Goal: Task Accomplishment & Management: Manage account settings

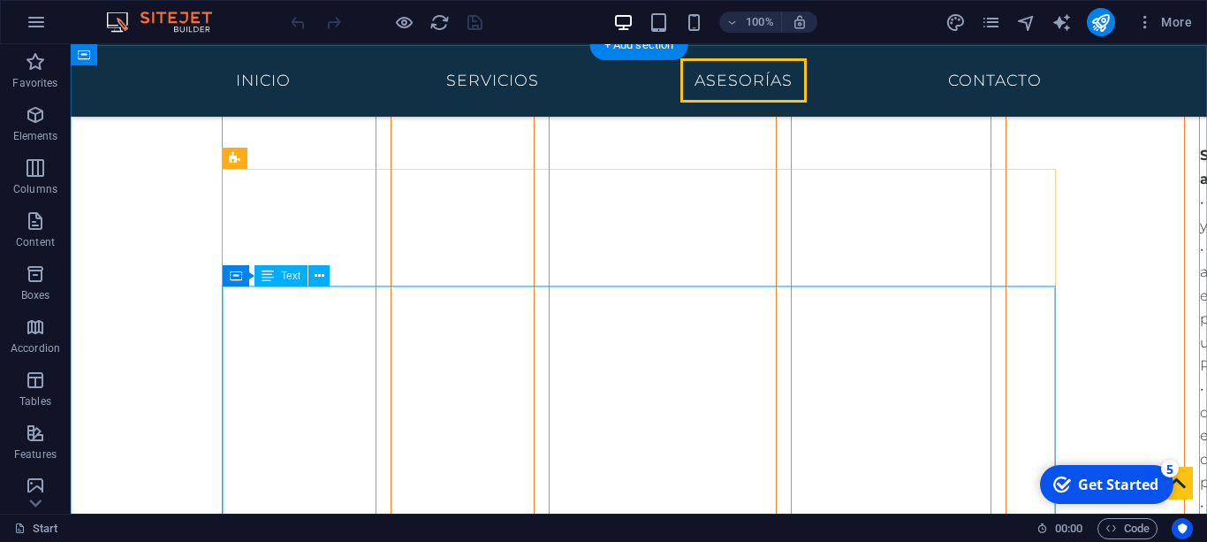
scroll to position [4269, 0]
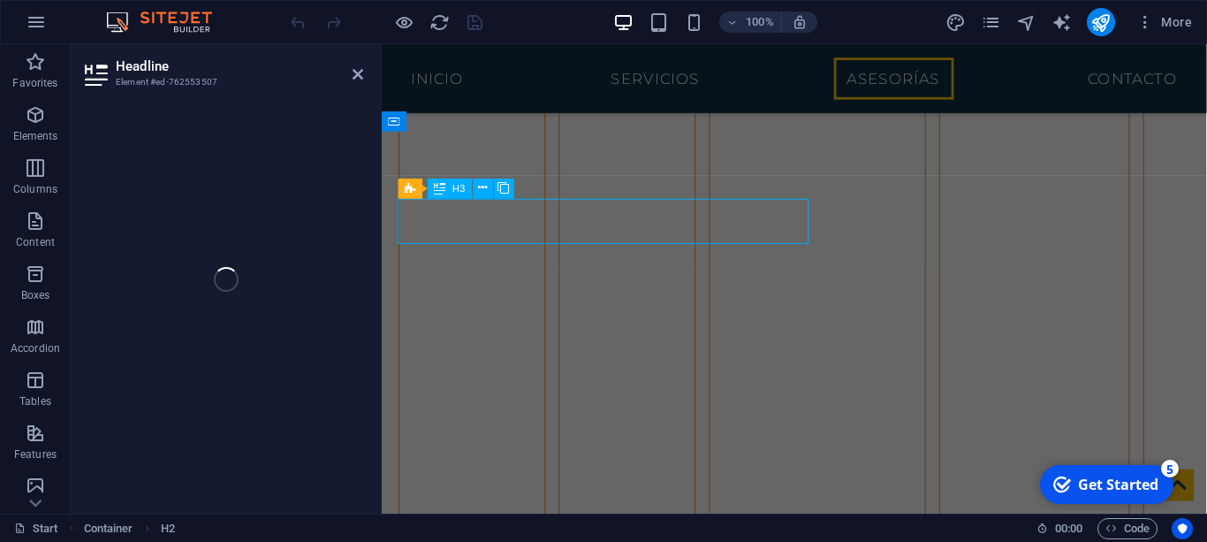
scroll to position [4294, 0]
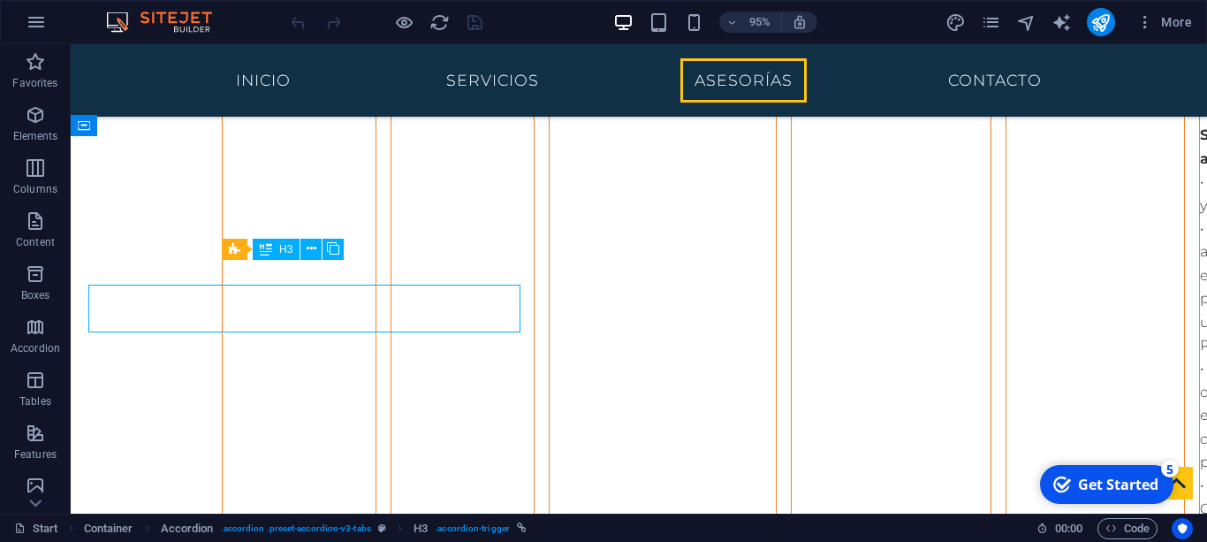
scroll to position [4269, 0]
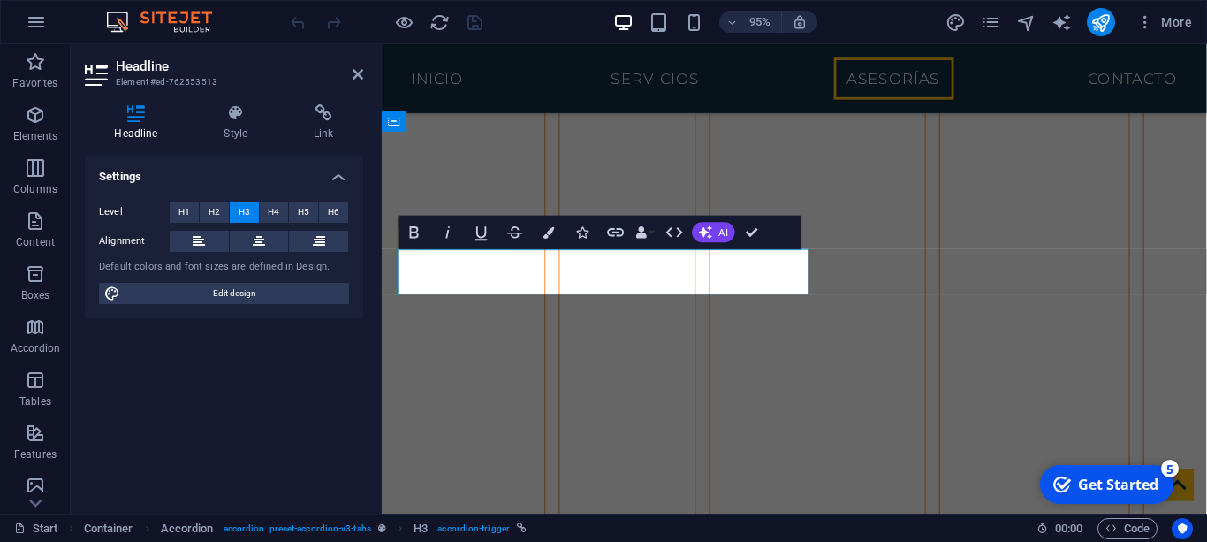
drag, startPoint x: 514, startPoint y: 281, endPoint x: 611, endPoint y: 284, distance: 97.3
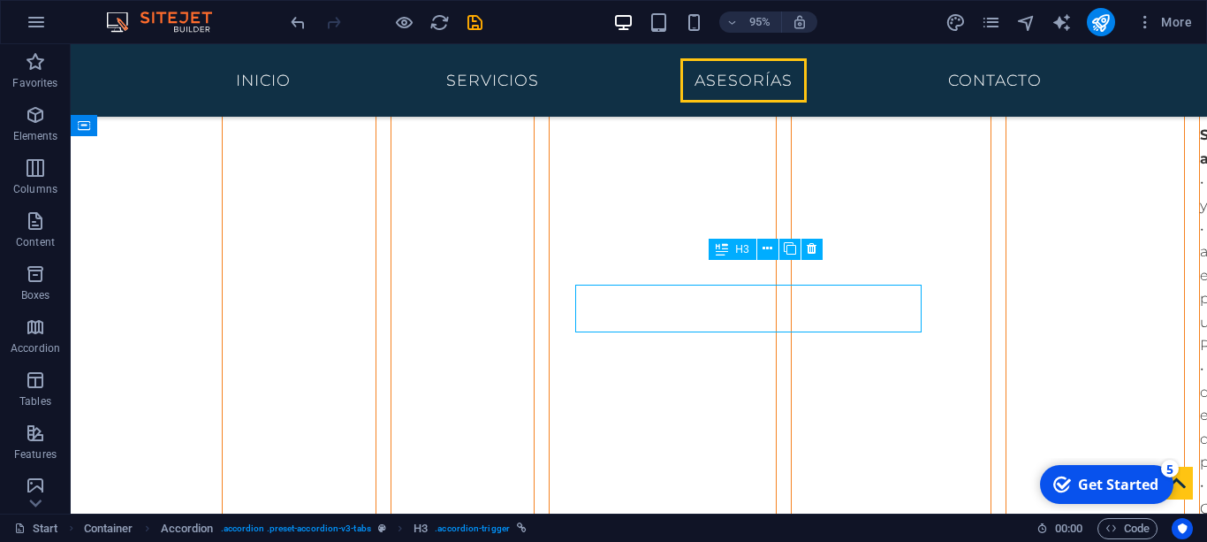
scroll to position [4269, 0]
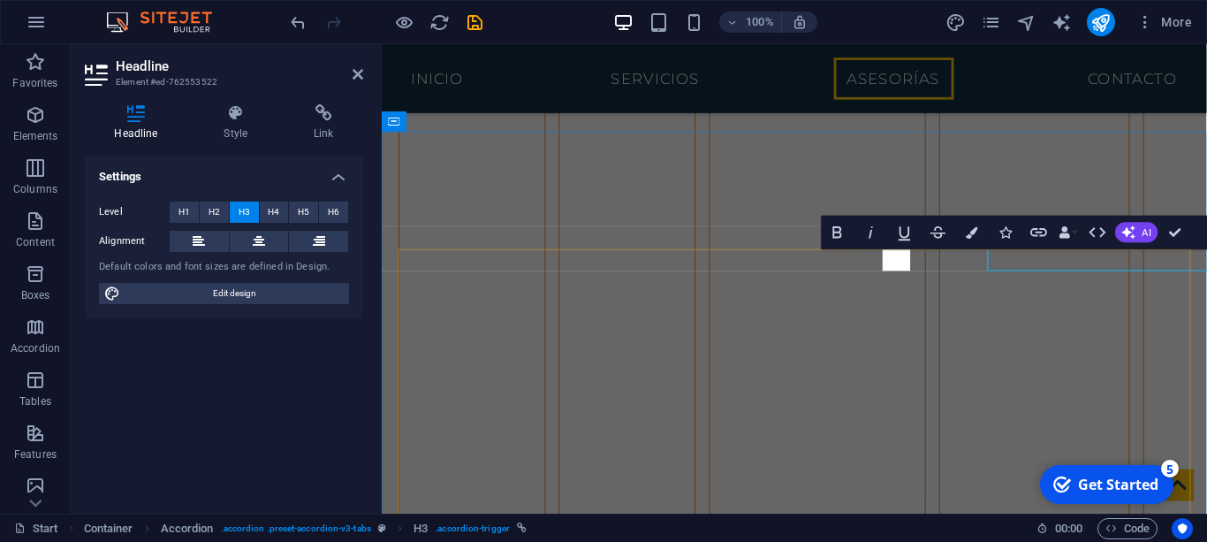
scroll to position [4294, 0]
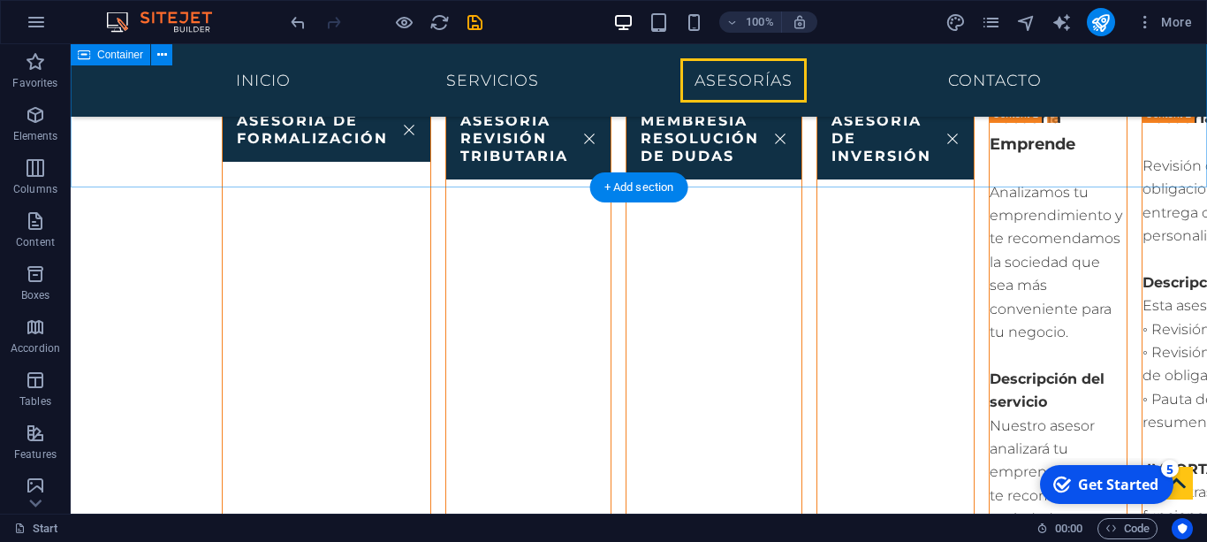
scroll to position [7976, 0]
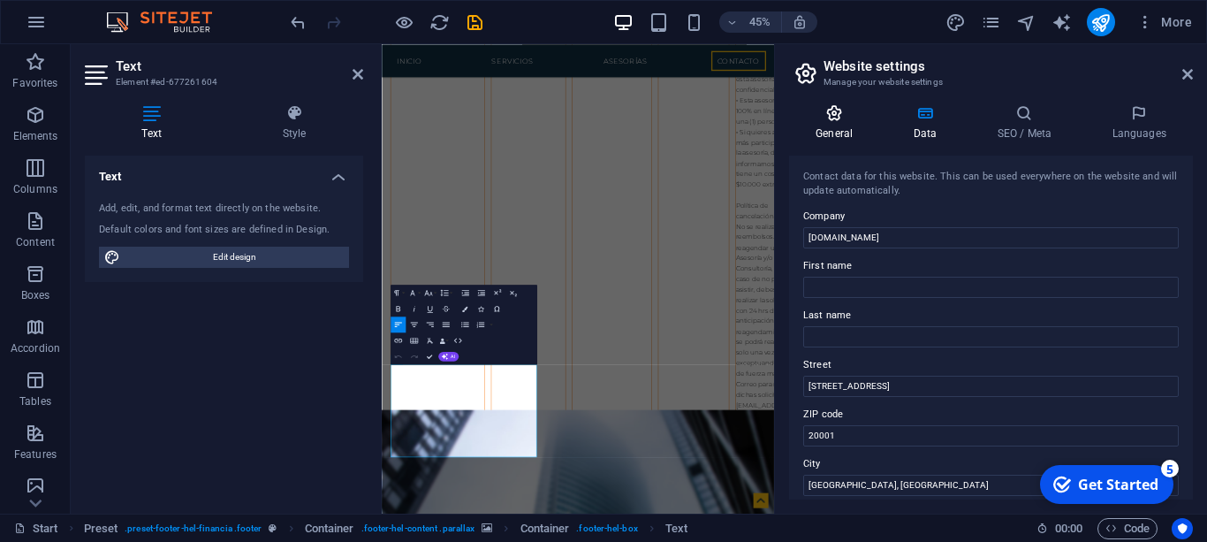
click at [856, 126] on h4 "General" at bounding box center [837, 122] width 97 height 37
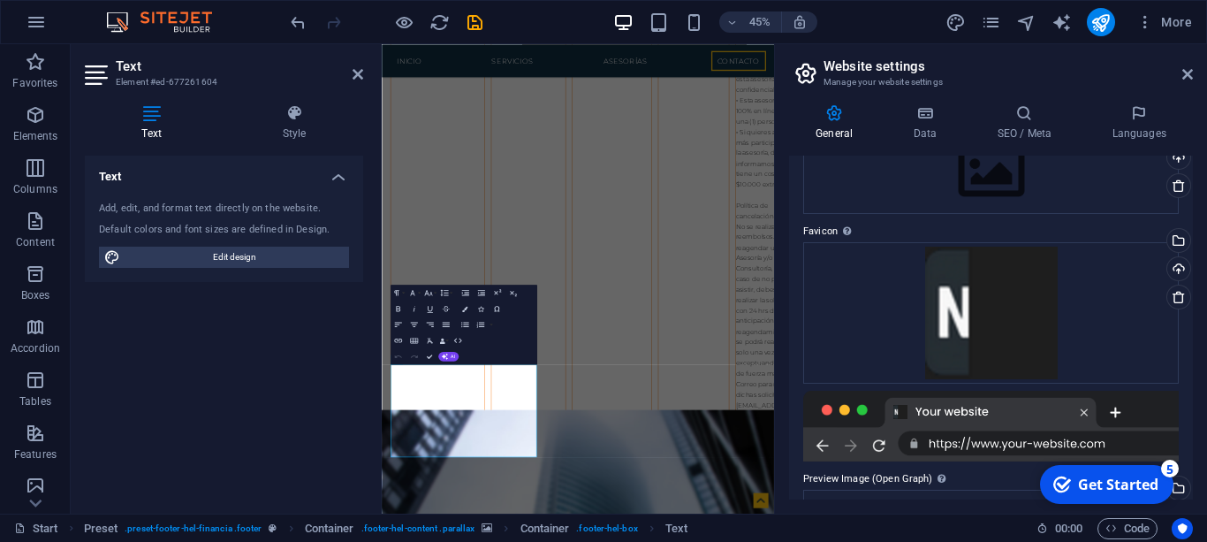
scroll to position [46, 0]
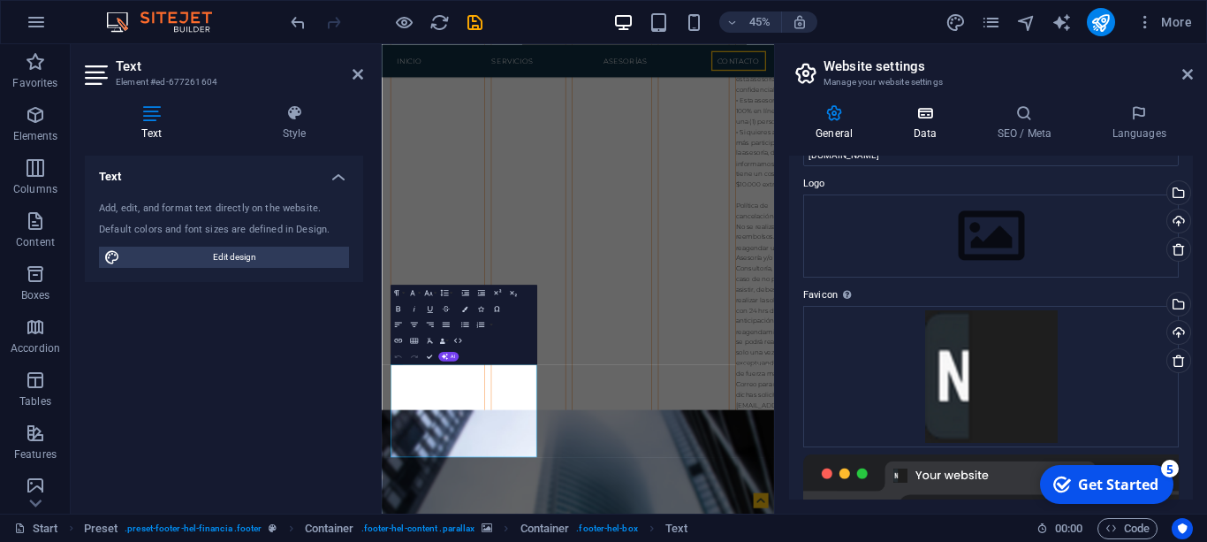
click at [911, 122] on h4 "Data" at bounding box center [929, 122] width 84 height 37
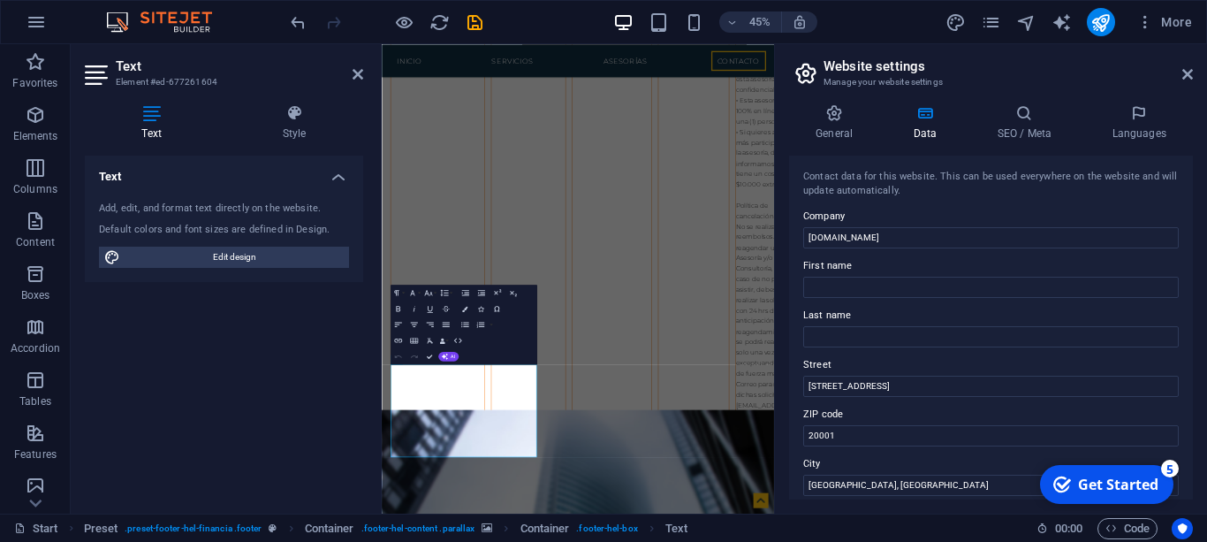
click at [925, 120] on icon at bounding box center [925, 113] width 77 height 18
click at [853, 374] on label "Street" at bounding box center [991, 364] width 376 height 21
click at [853, 376] on input "401 F St NW" at bounding box center [991, 386] width 376 height 21
click at [853, 374] on label "Street" at bounding box center [991, 364] width 376 height 21
click at [853, 376] on input "401 F St NW" at bounding box center [991, 386] width 376 height 21
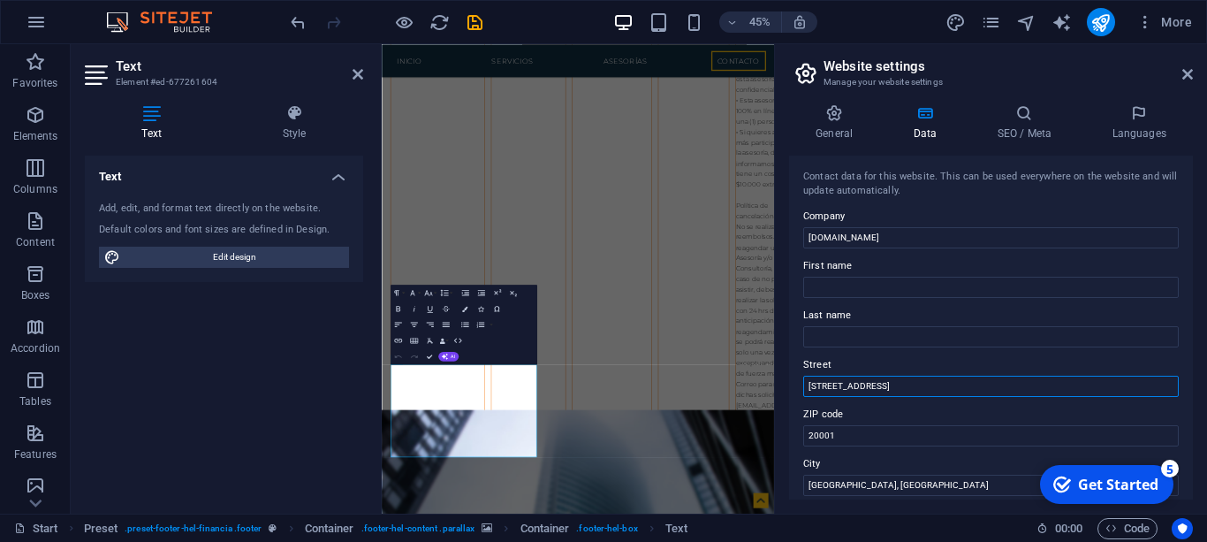
click at [857, 383] on input "401 F St NW" at bounding box center [991, 386] width 376 height 21
click at [854, 388] on input "401 F St NW" at bounding box center [991, 386] width 376 height 21
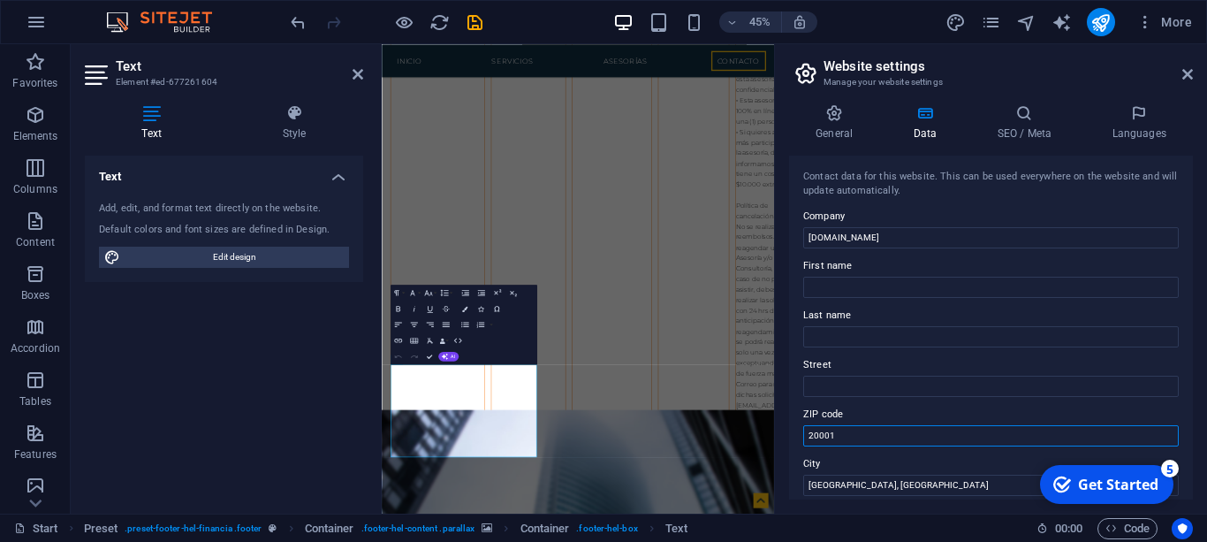
click at [838, 436] on input "20001" at bounding box center [991, 435] width 376 height 21
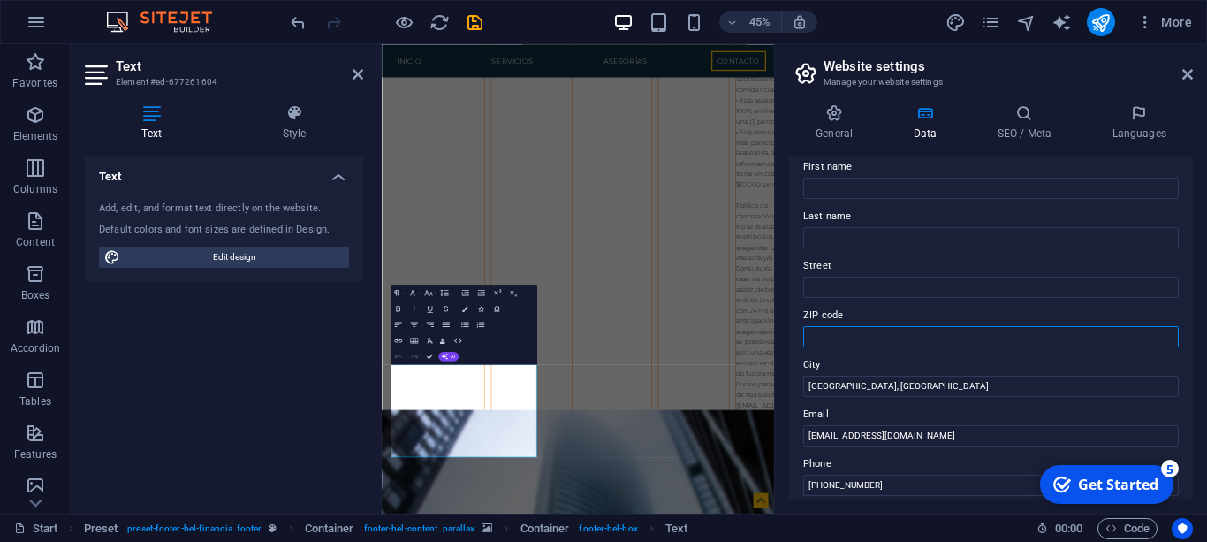
scroll to position [180, 0]
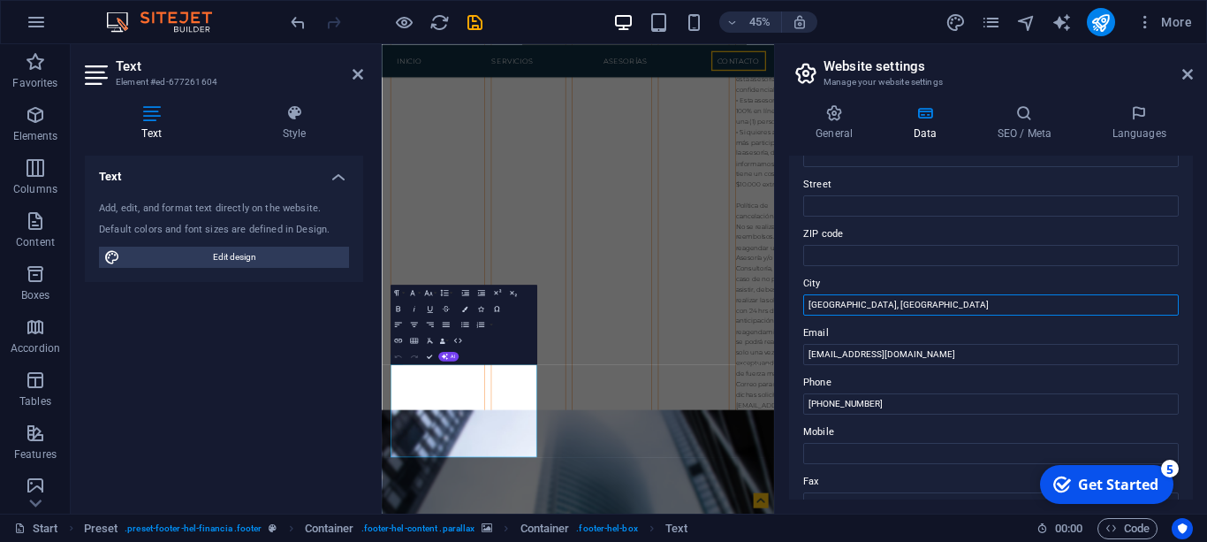
click at [831, 304] on input "Talca, Chile" at bounding box center [991, 304] width 376 height 21
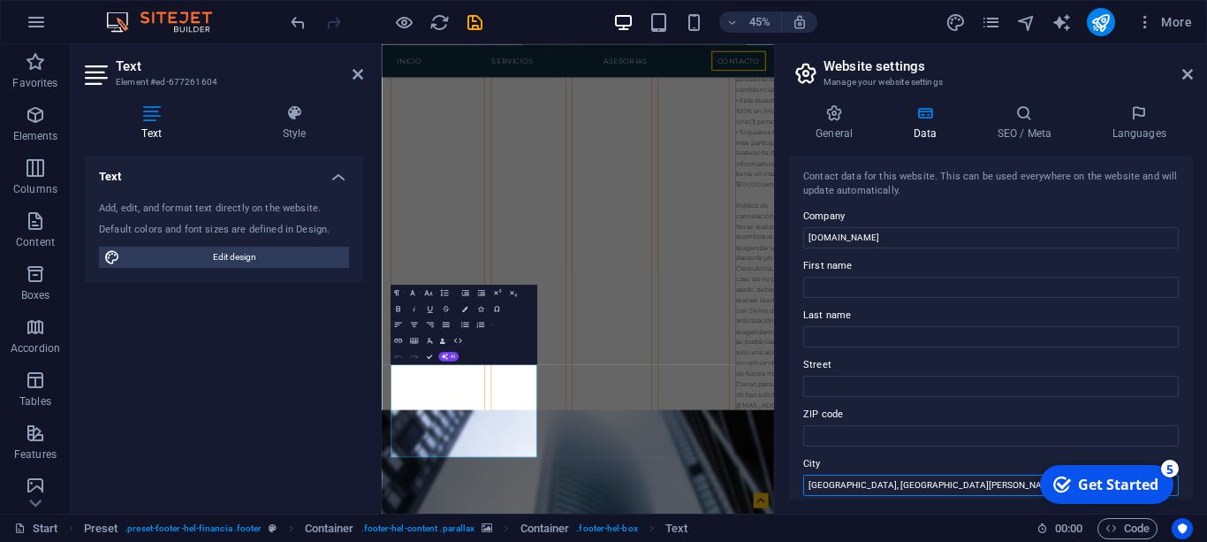
scroll to position [506, 0]
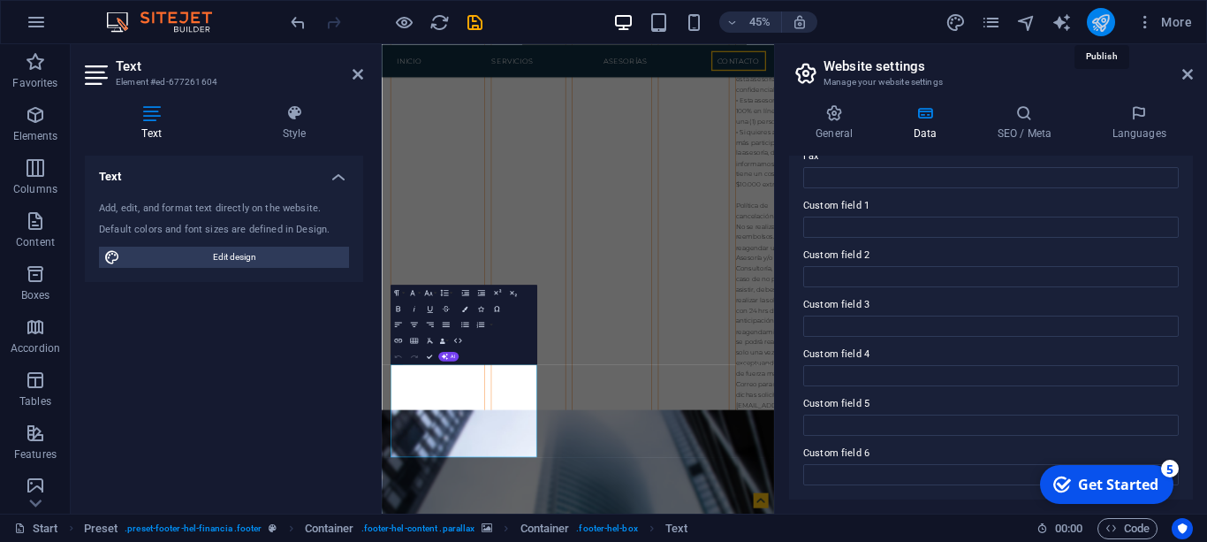
type input "Talca, Región del Maule, Chile"
click at [1093, 26] on icon "publish" at bounding box center [1101, 22] width 20 height 20
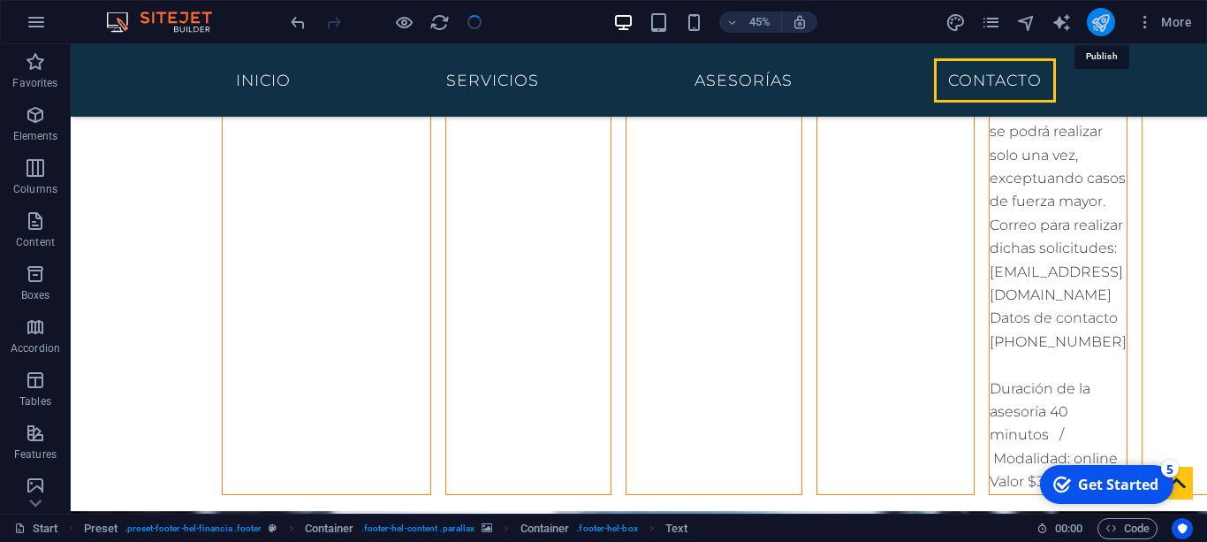
scroll to position [7858, 0]
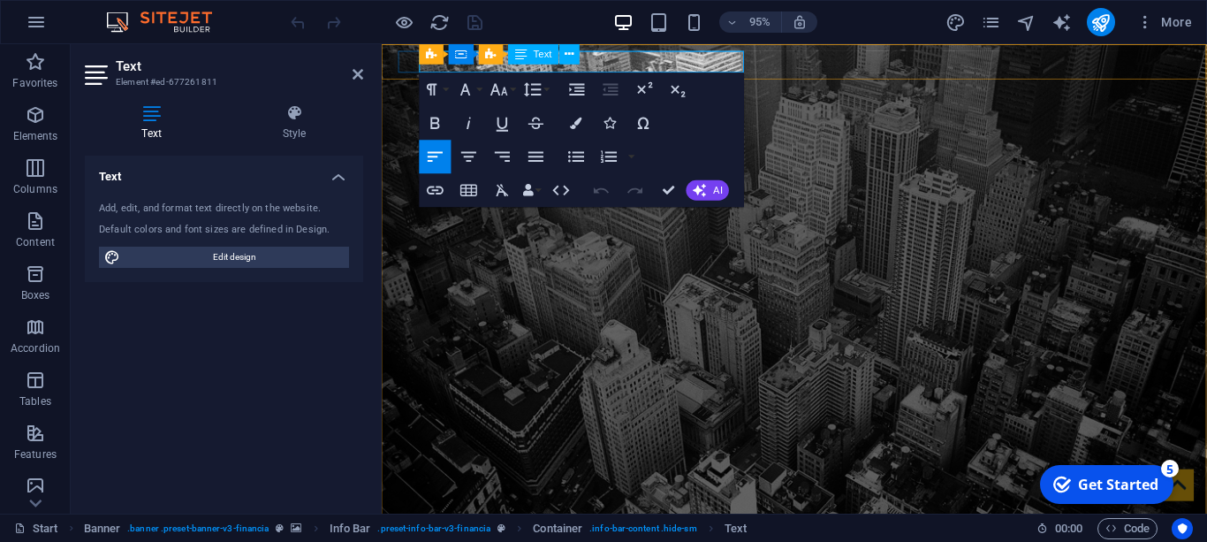
click at [534, 61] on div "Text" at bounding box center [534, 54] width 50 height 20
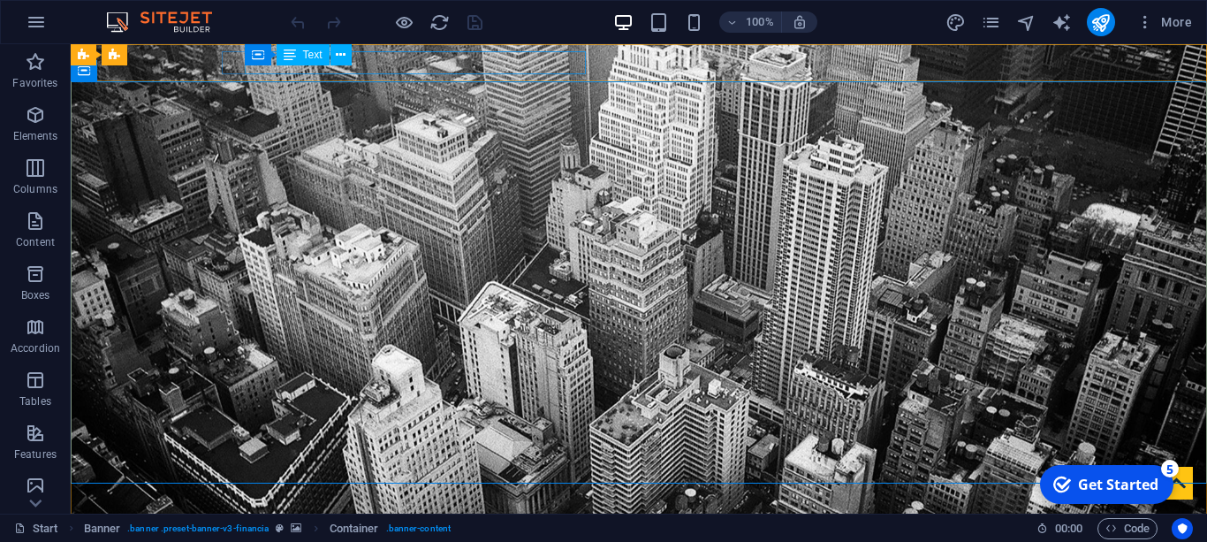
click at [308, 65] on div "Container Text" at bounding box center [304, 55] width 118 height 22
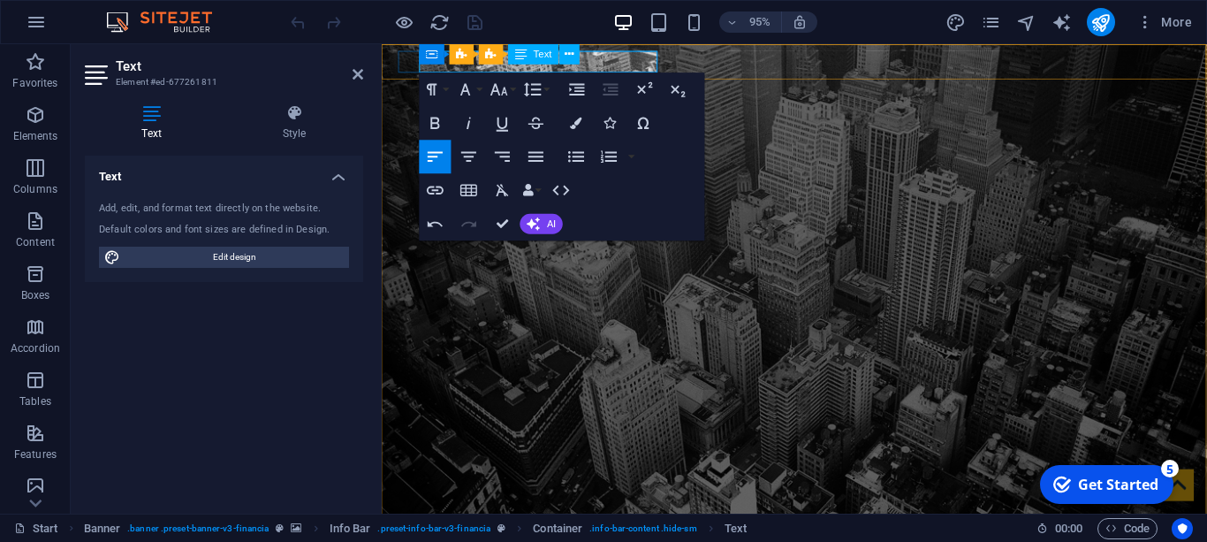
click at [936, 81] on figure at bounding box center [816, 299] width 869 height 511
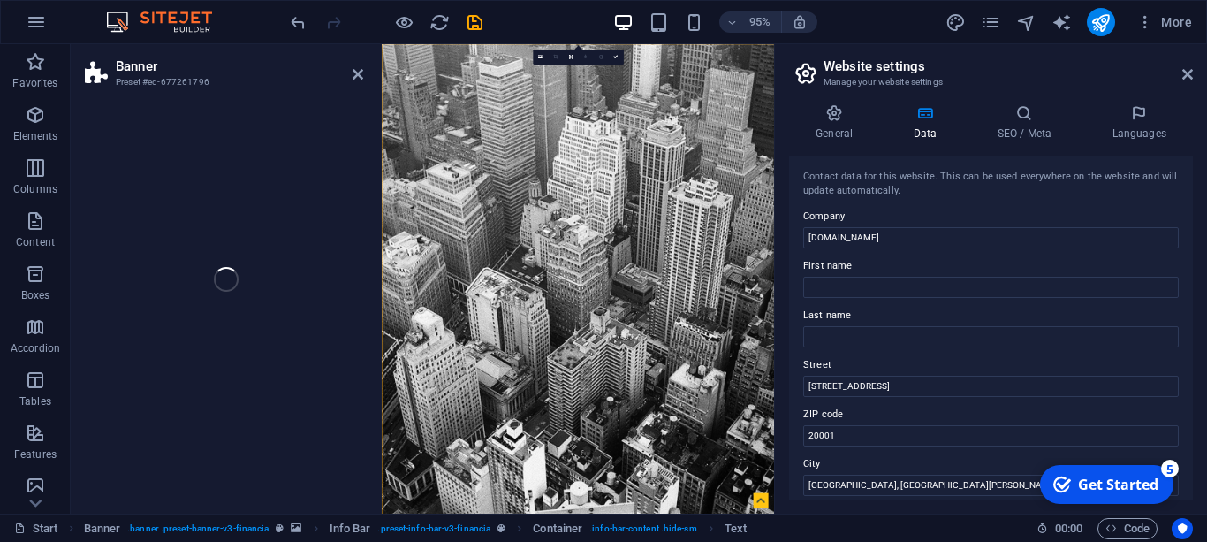
select select "vh"
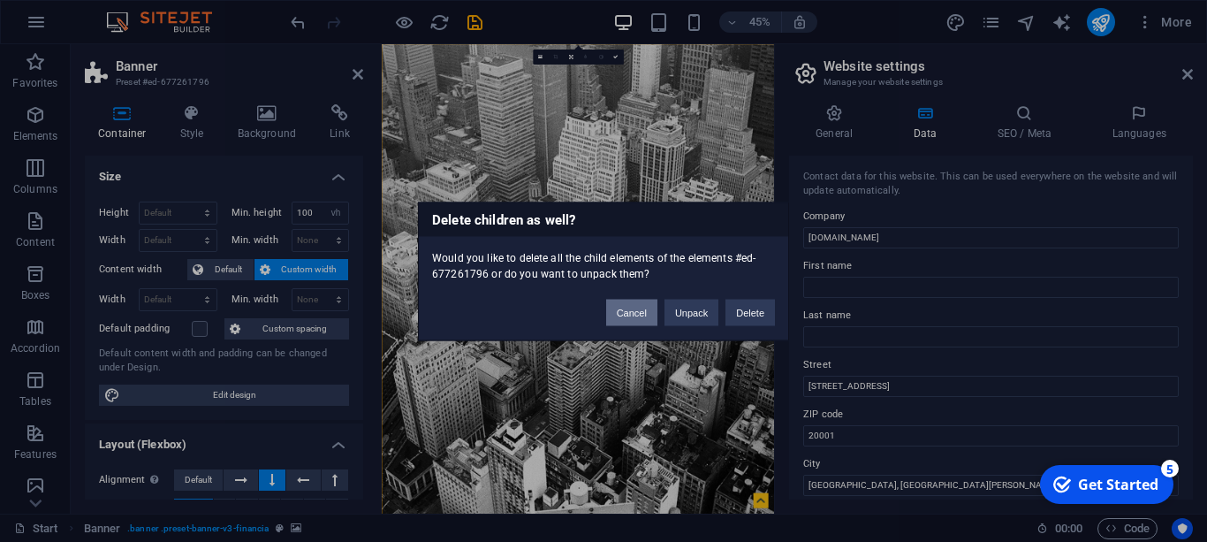
click at [644, 316] on button "Cancel" at bounding box center [631, 312] width 51 height 27
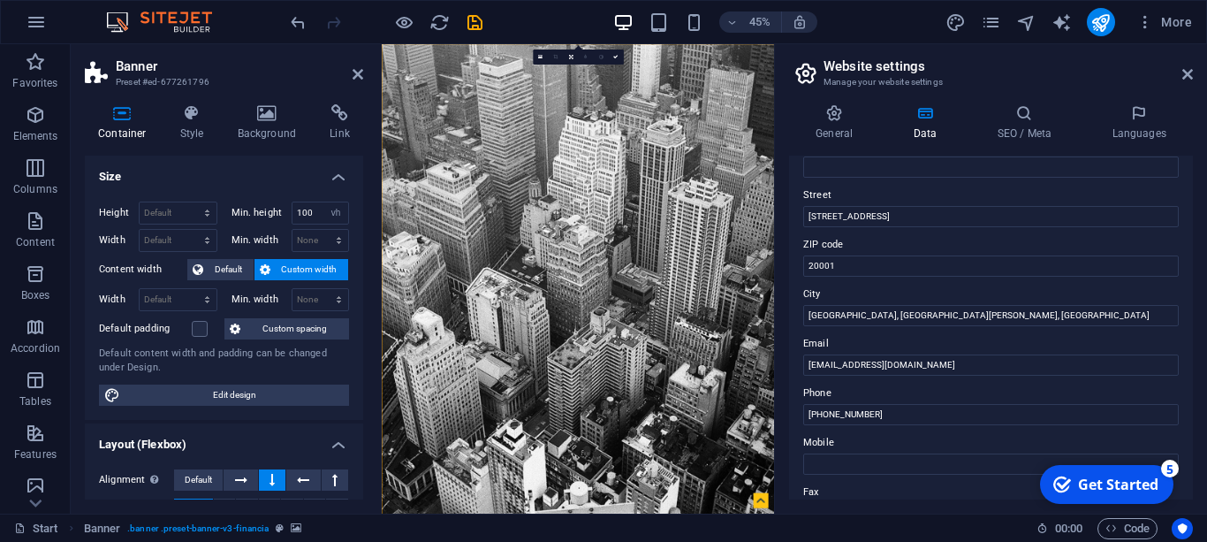
scroll to position [180, 0]
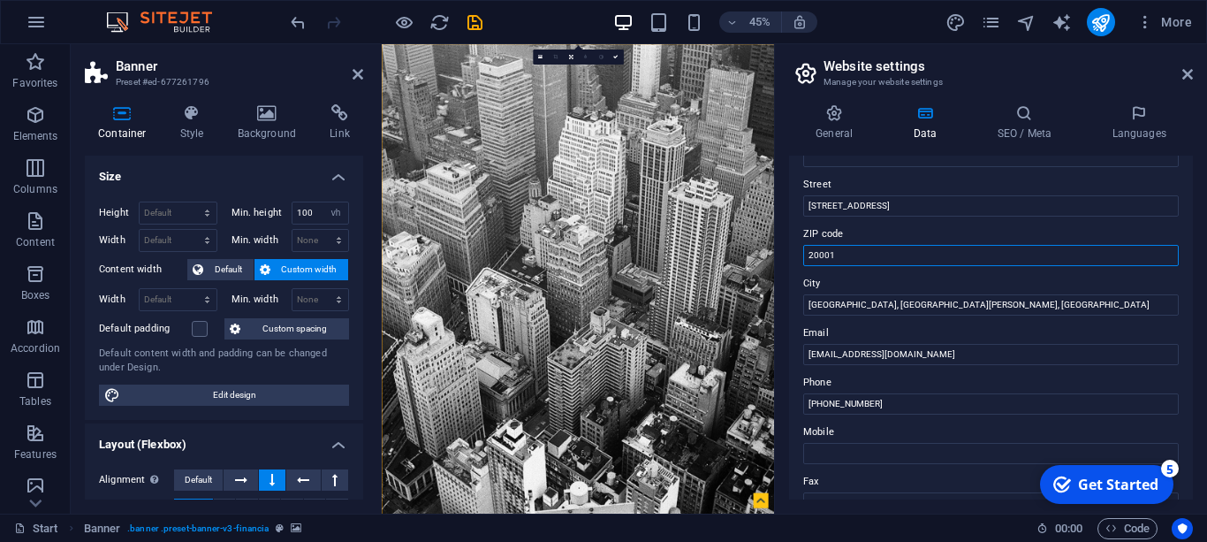
click at [924, 258] on input "20001" at bounding box center [991, 255] width 376 height 21
drag, startPoint x: 895, startPoint y: 220, endPoint x: 886, endPoint y: 204, distance: 18.6
click at [886, 204] on div "Contact data for this website. This can be used everywhere on the website and w…" at bounding box center [991, 328] width 404 height 344
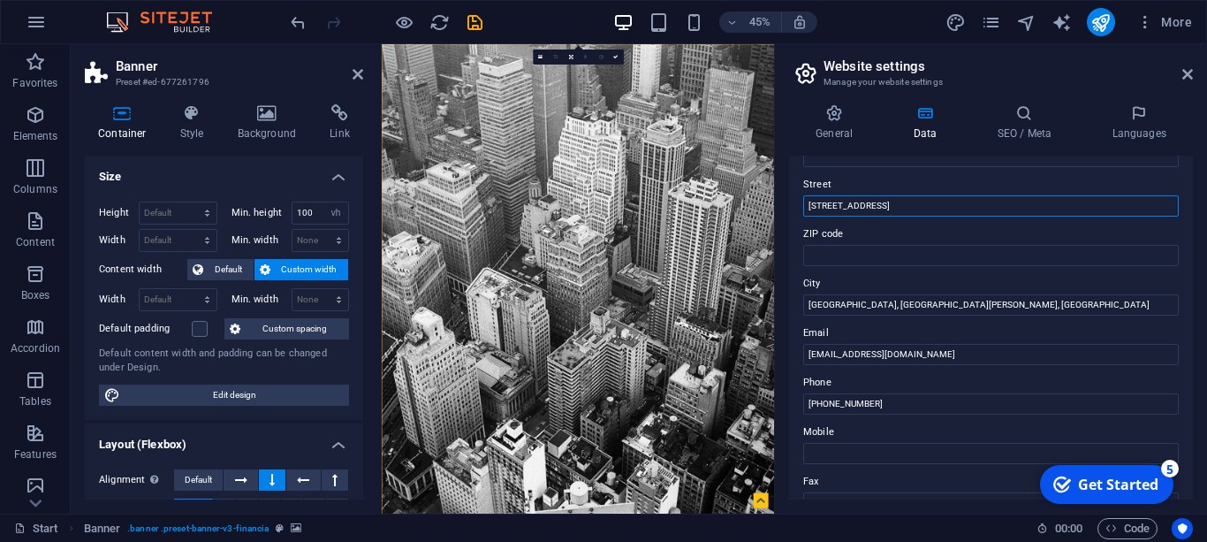
click at [886, 204] on input "401 F St NW" at bounding box center [991, 205] width 376 height 21
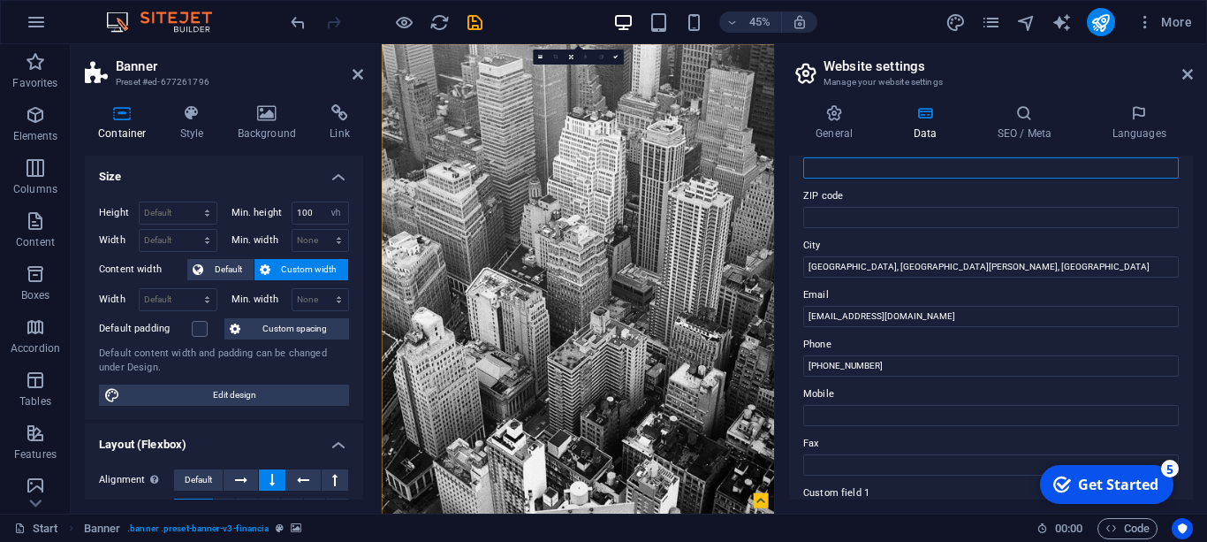
scroll to position [90, 0]
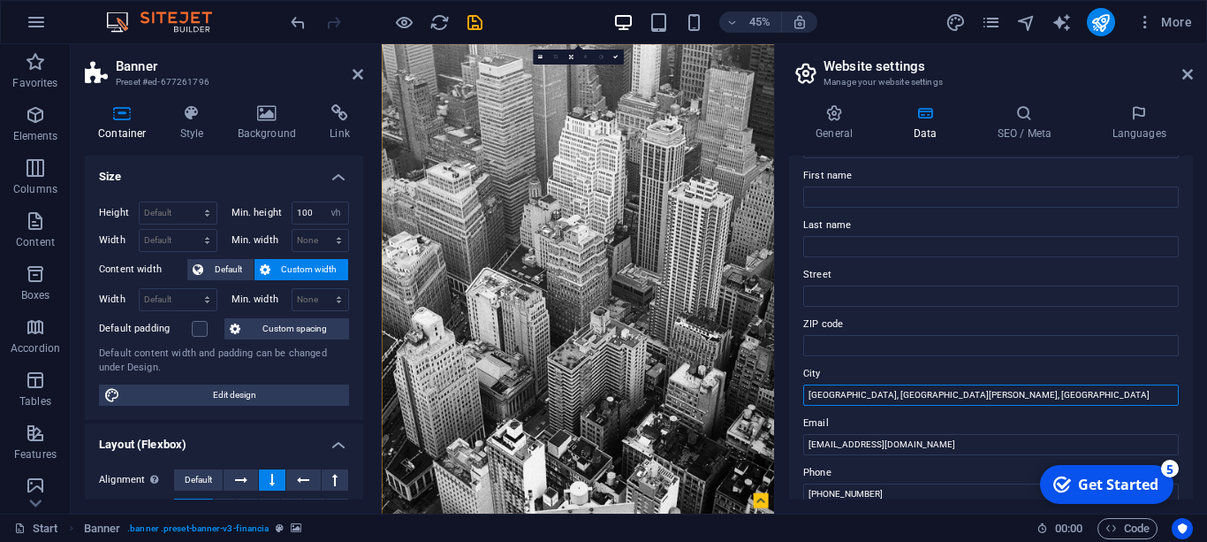
click at [881, 392] on input "[GEOGRAPHIC_DATA], [GEOGRAPHIC_DATA][PERSON_NAME], [GEOGRAPHIC_DATA]" at bounding box center [991, 395] width 376 height 21
type input "401 F St NW"
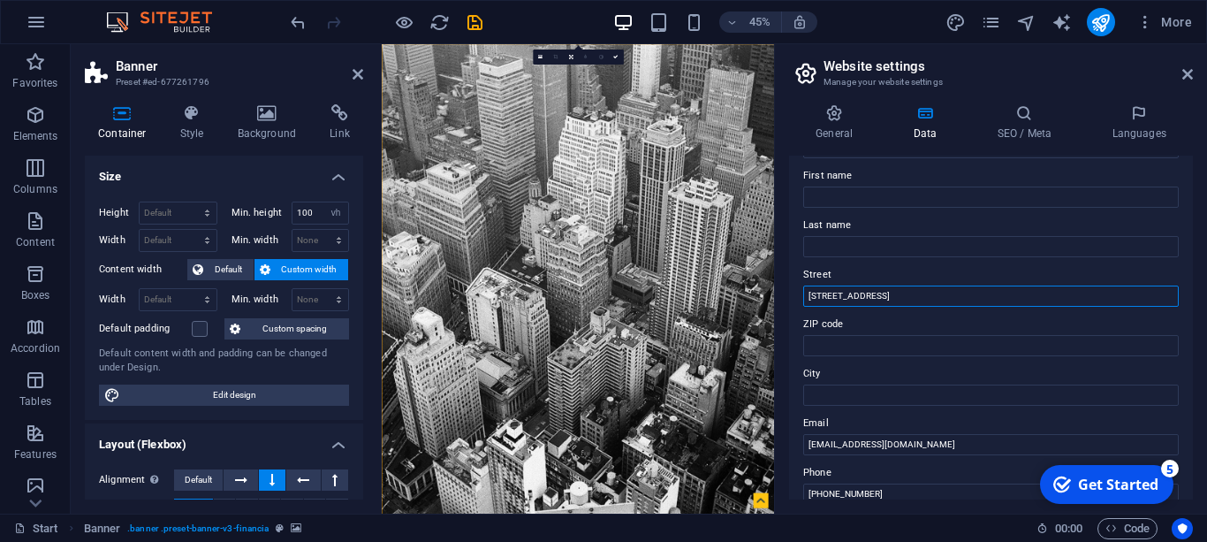
click at [847, 287] on input "401 F St NW" at bounding box center [991, 296] width 376 height 21
paste input "[GEOGRAPHIC_DATA], [GEOGRAPHIC_DATA][PERSON_NAME], [GEOGRAPHIC_DATA]"
type input "[GEOGRAPHIC_DATA], [GEOGRAPHIC_DATA][PERSON_NAME], [GEOGRAPHIC_DATA]"
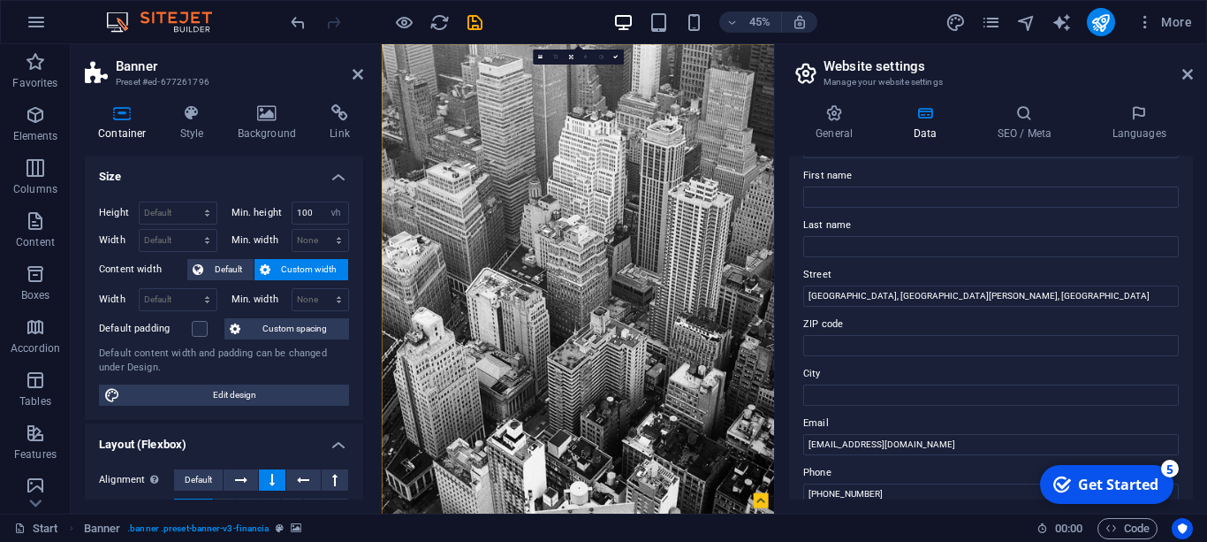
click at [892, 209] on div "Contact data for this website. This can be used everywhere on the website and w…" at bounding box center [991, 328] width 404 height 344
click at [887, 201] on input "First name" at bounding box center [991, 197] width 376 height 21
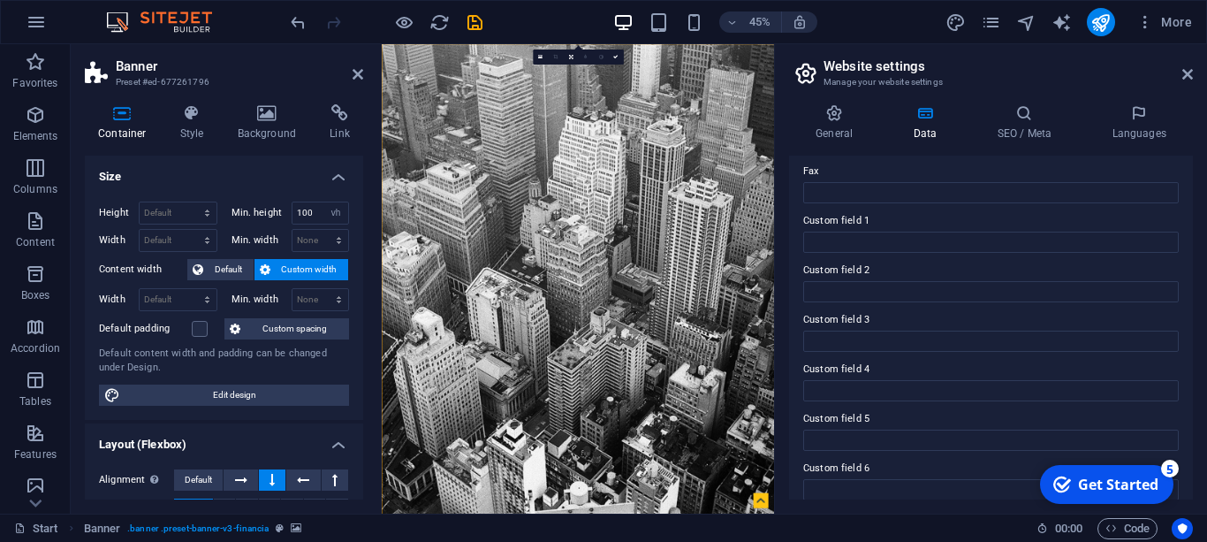
scroll to position [506, 0]
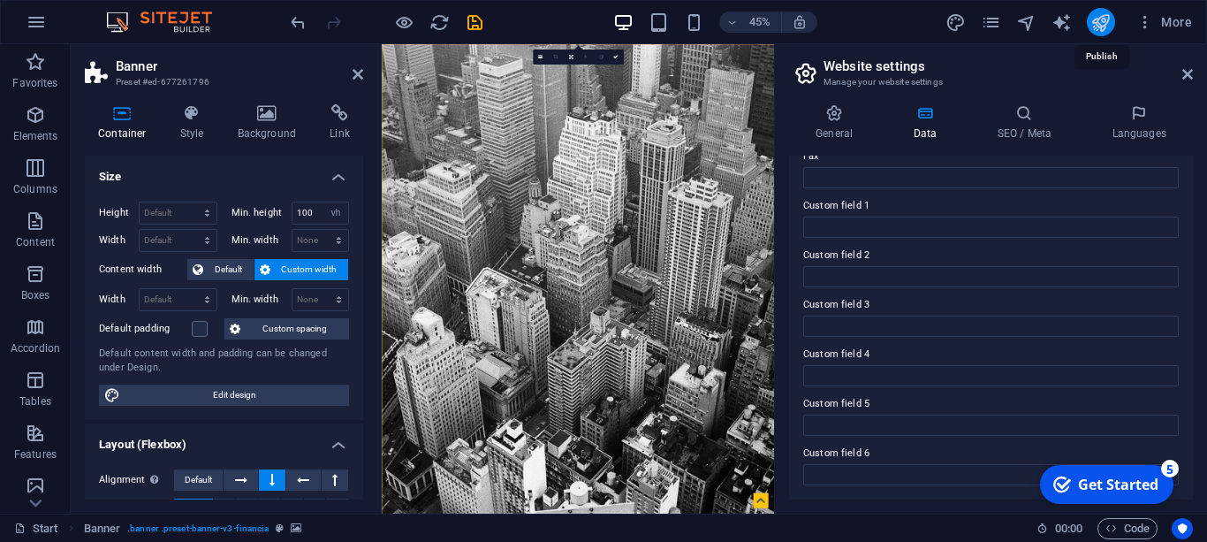
click at [1097, 27] on icon "publish" at bounding box center [1101, 22] width 20 height 20
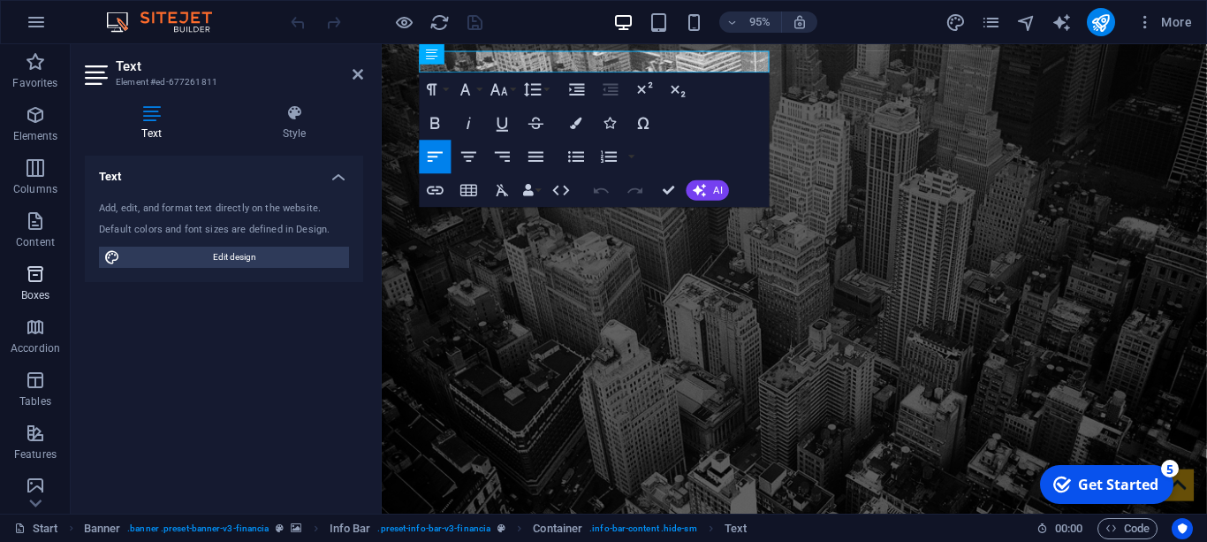
scroll to position [326, 0]
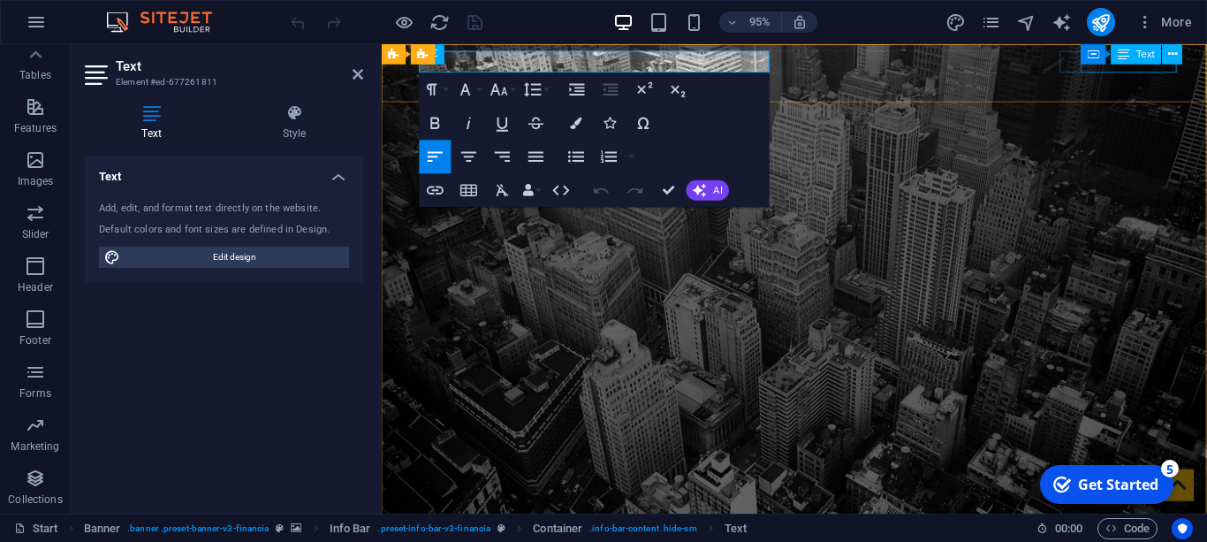
click at [1133, 55] on div "Text" at bounding box center [1137, 54] width 50 height 20
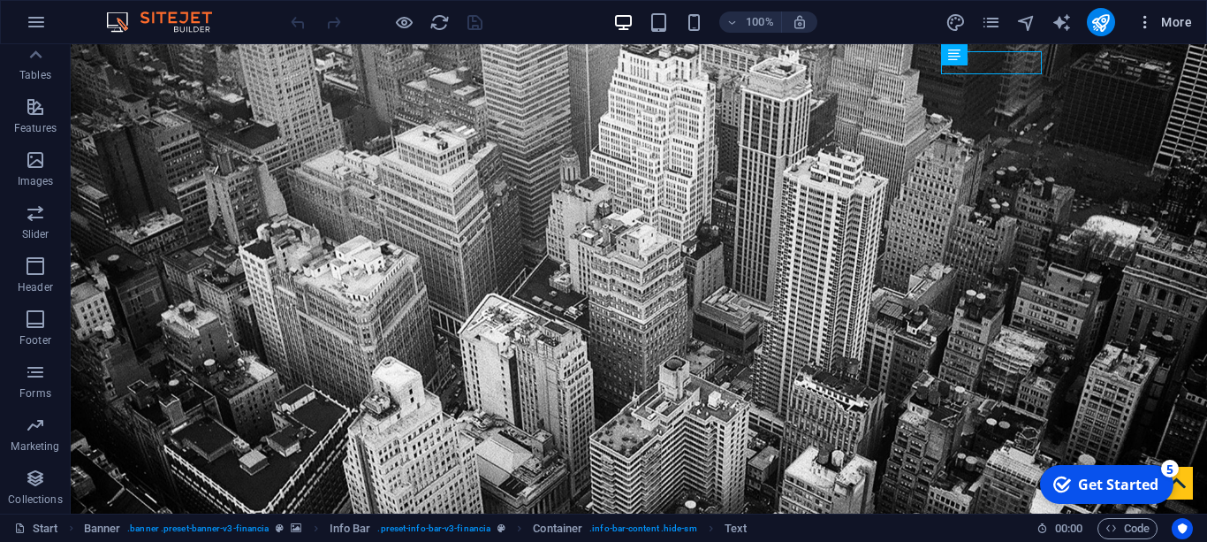
click at [1149, 10] on button "More" at bounding box center [1165, 22] width 70 height 28
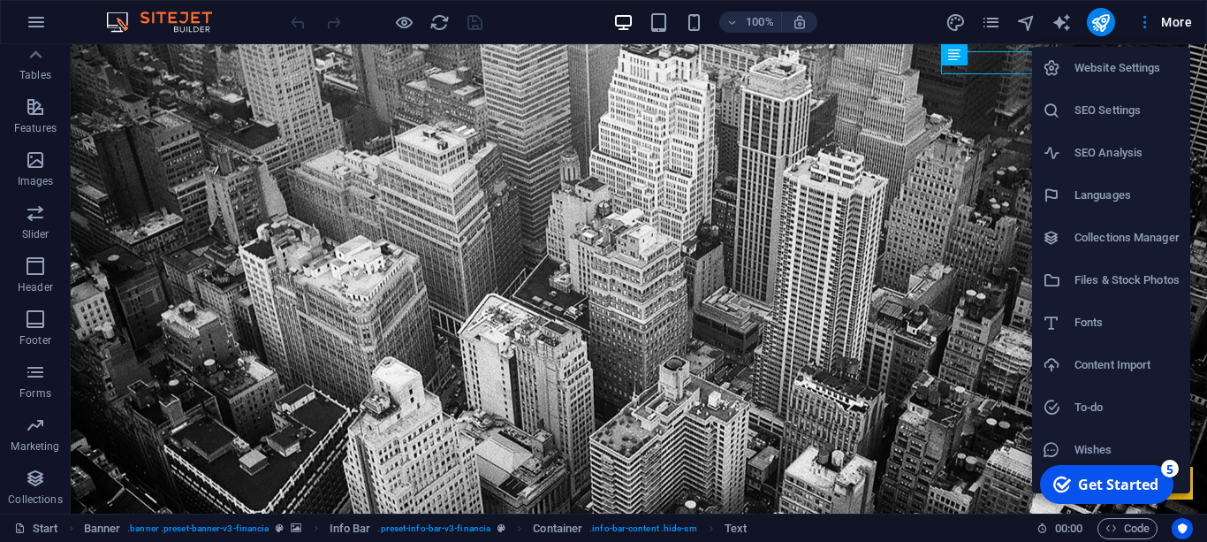
click at [1124, 74] on h6 "Website Settings" at bounding box center [1127, 67] width 105 height 21
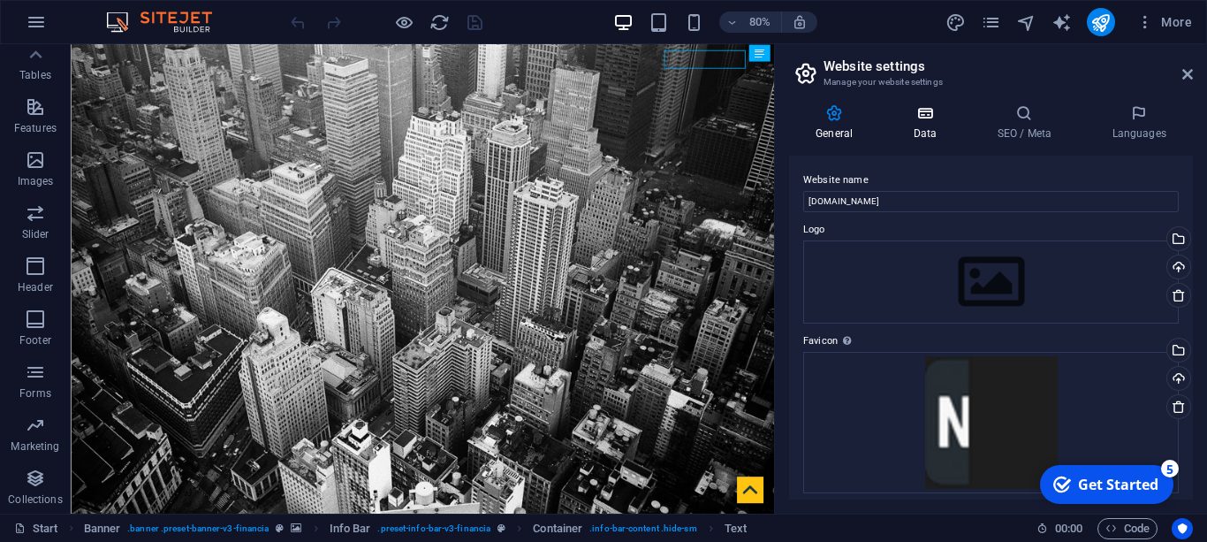
click at [927, 141] on h4 "Data" at bounding box center [929, 122] width 84 height 37
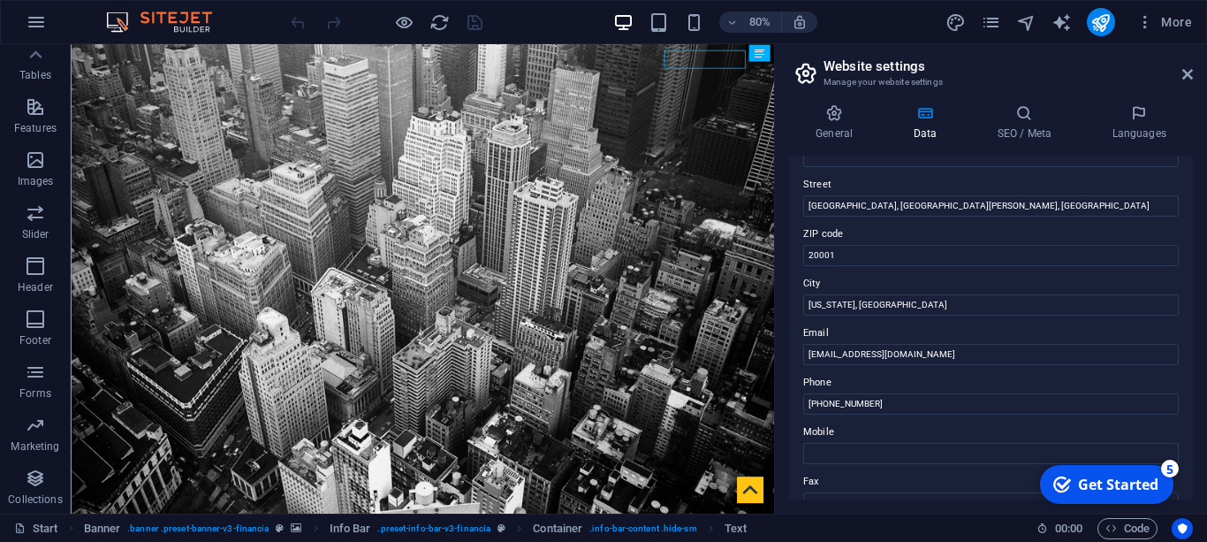
scroll to position [270, 0]
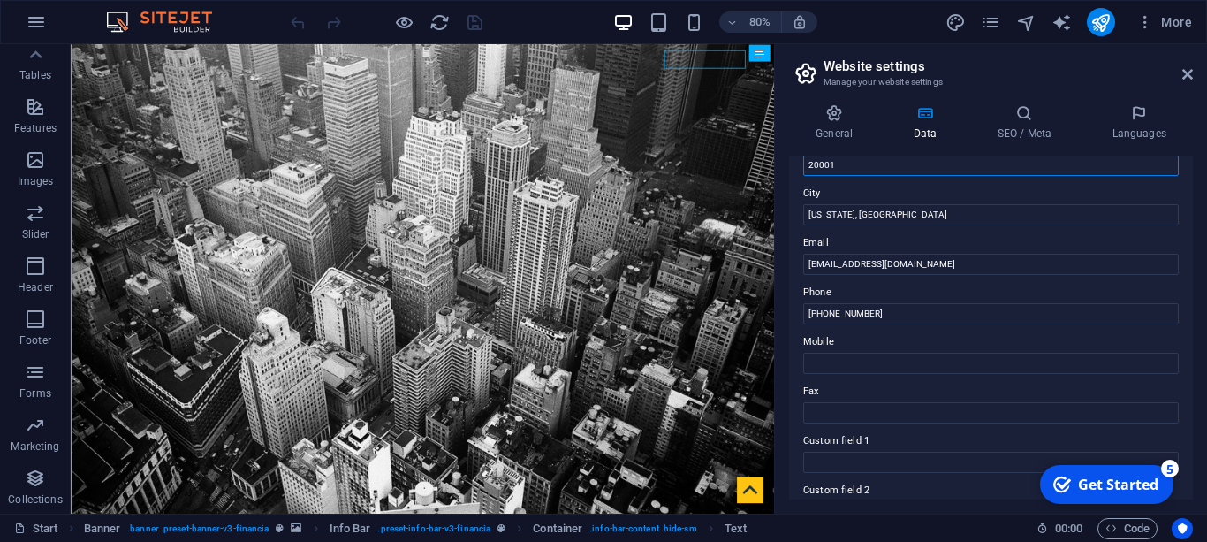
click at [882, 165] on input "20001" at bounding box center [991, 165] width 376 height 21
click at [907, 216] on input "Washington, DC" at bounding box center [991, 214] width 376 height 21
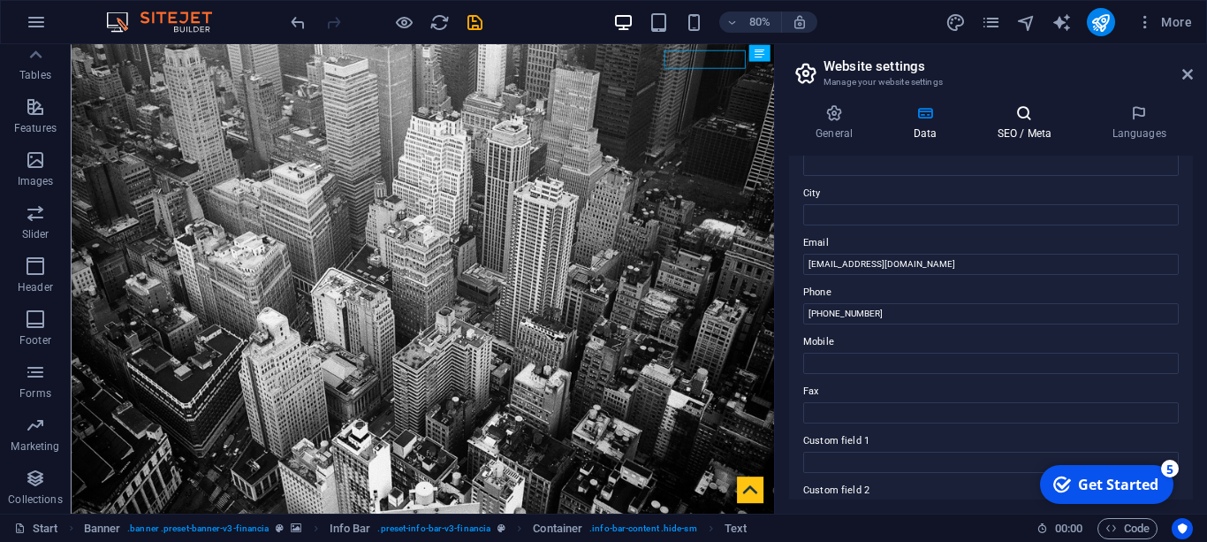
click at [1032, 106] on icon at bounding box center [1025, 113] width 108 height 18
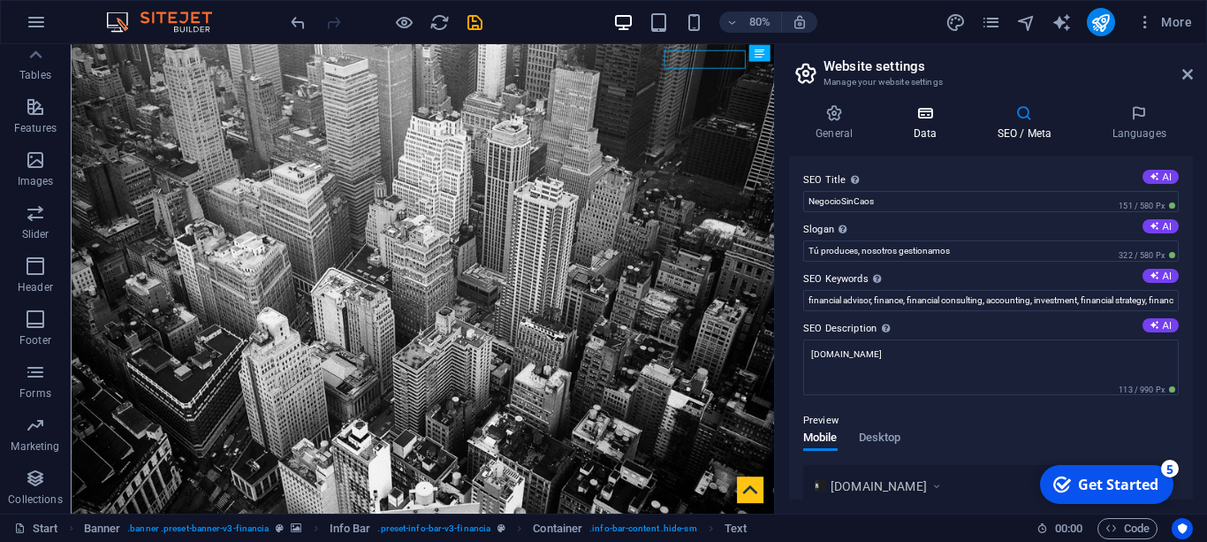
click at [922, 113] on icon at bounding box center [925, 113] width 77 height 18
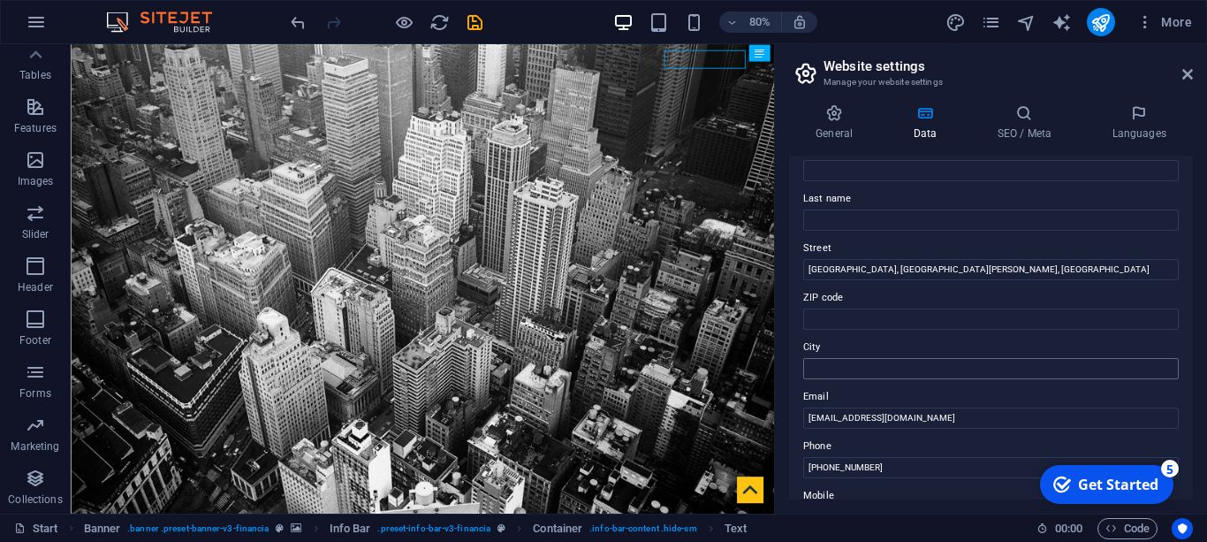
scroll to position [90, 0]
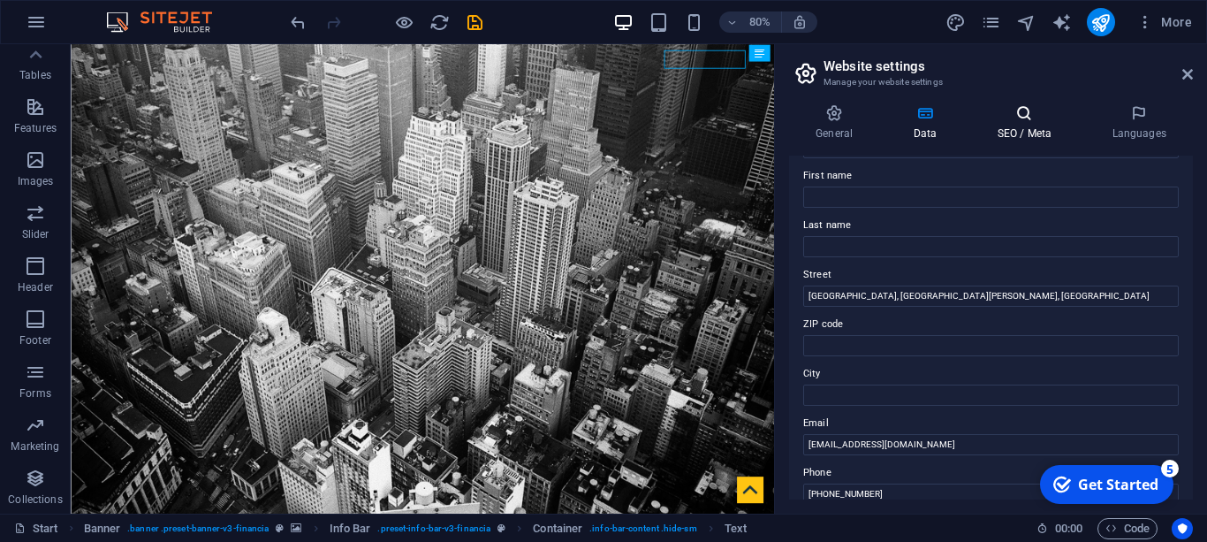
click at [1018, 115] on icon at bounding box center [1025, 113] width 108 height 18
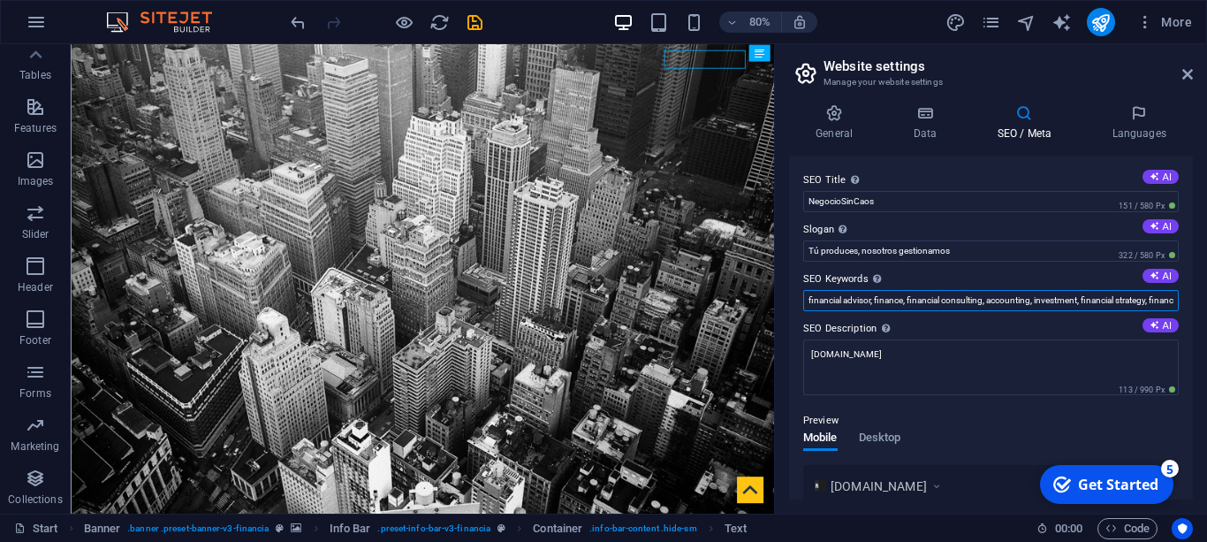
click at [913, 291] on input "financial advisor, finance, financial consulting, accounting, investment, finan…" at bounding box center [991, 300] width 376 height 21
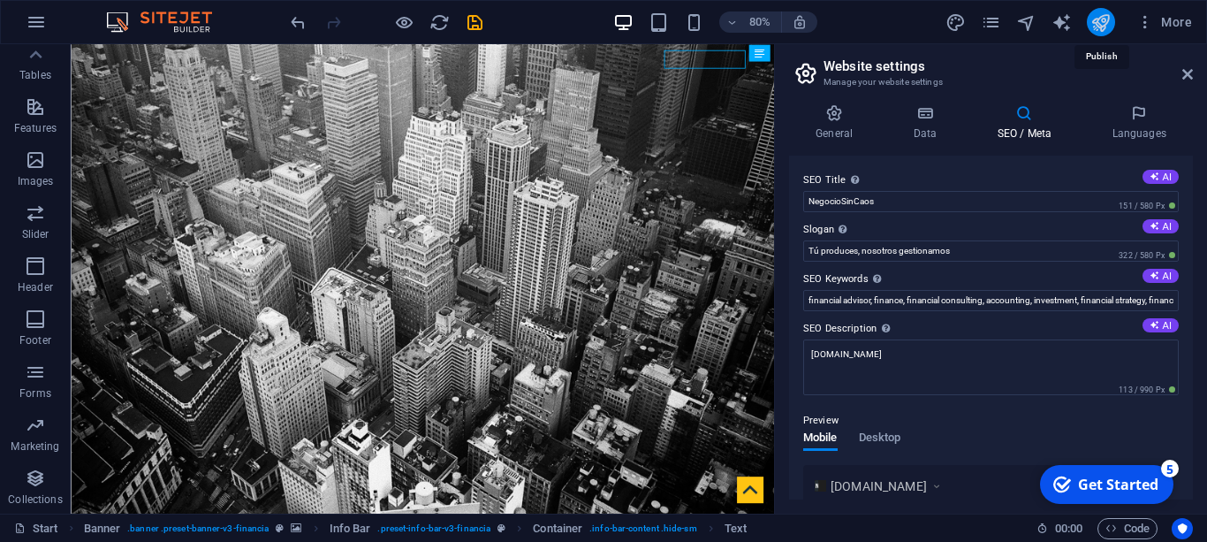
click at [1101, 28] on icon "publish" at bounding box center [1101, 22] width 20 height 20
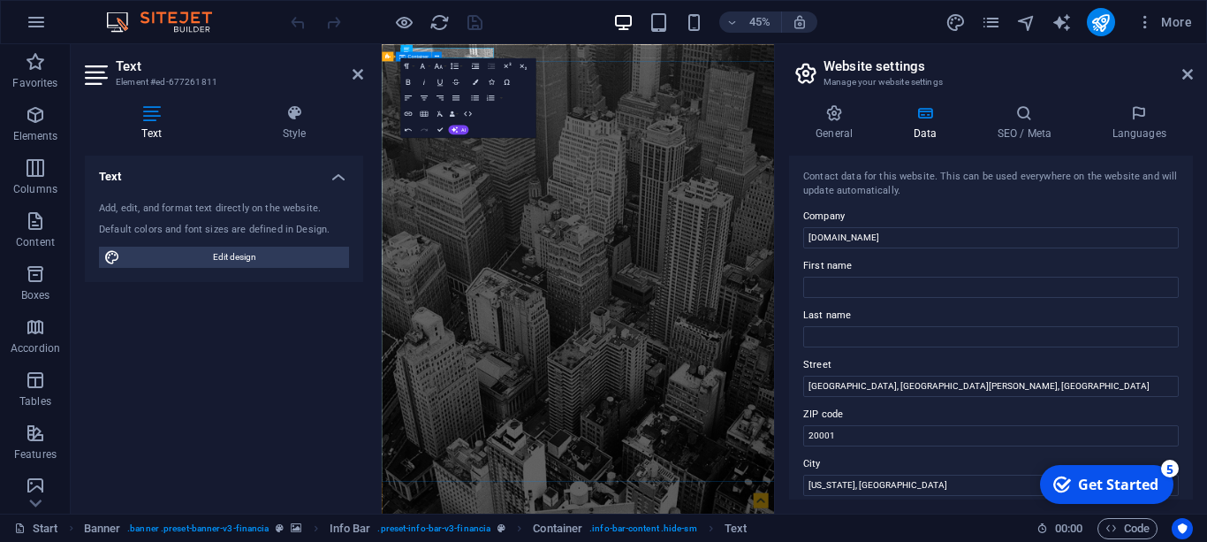
drag, startPoint x: 1163, startPoint y: 190, endPoint x: 1168, endPoint y: 256, distance: 66.4
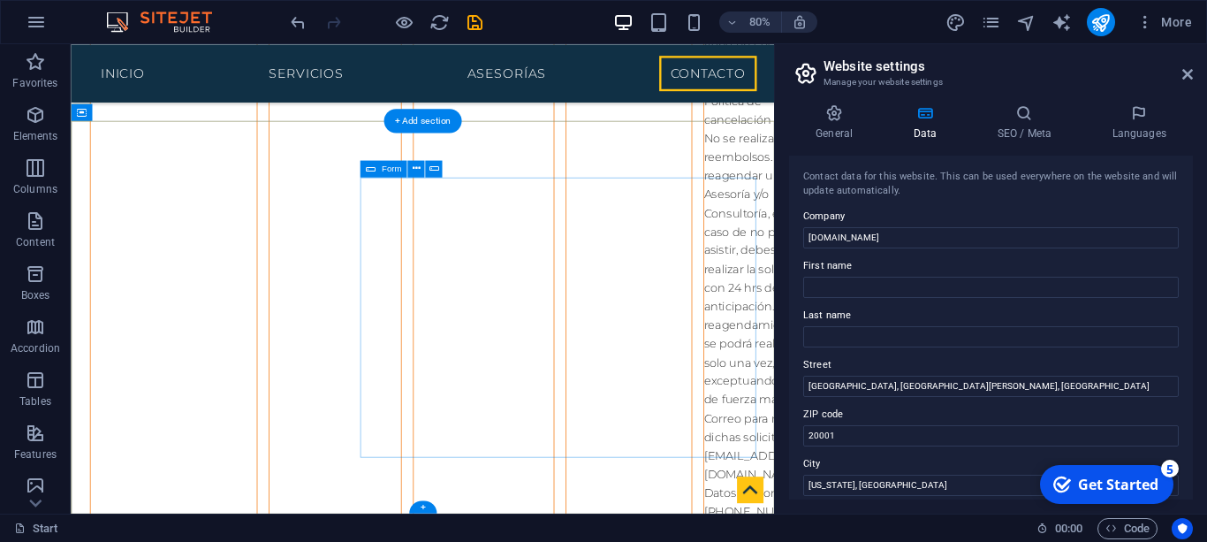
scroll to position [7976, 0]
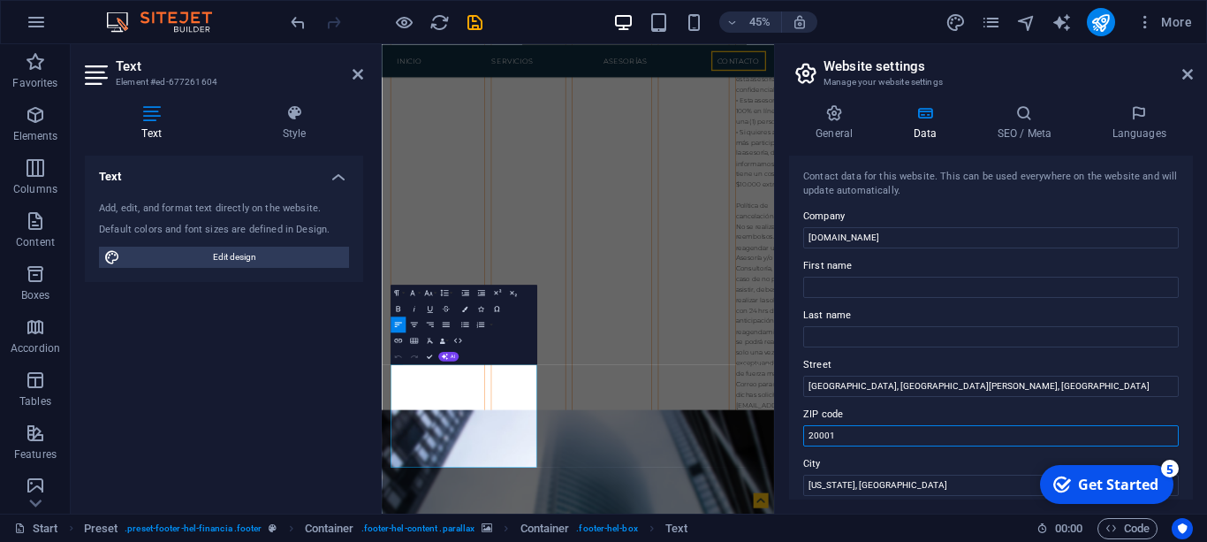
click at [869, 441] on input "20001" at bounding box center [991, 435] width 376 height 21
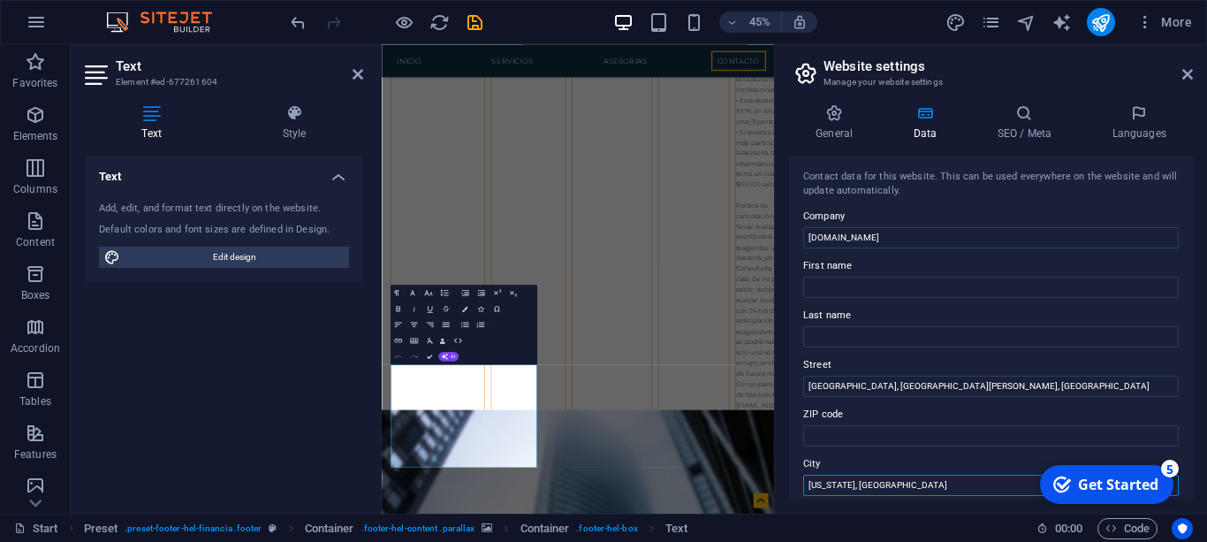
click at [870, 492] on input "Washington, DC" at bounding box center [991, 485] width 376 height 21
click at [870, 492] on input "[US_STATE], [GEOGRAPHIC_DATA]" at bounding box center [991, 485] width 376 height 21
type input "W"
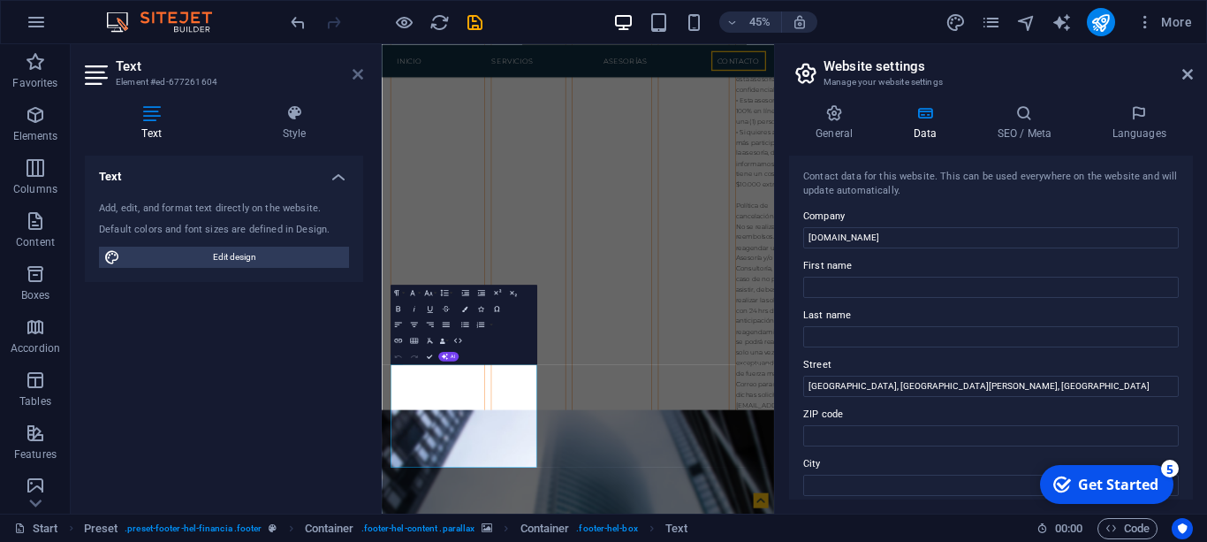
click at [360, 78] on icon at bounding box center [358, 74] width 11 height 14
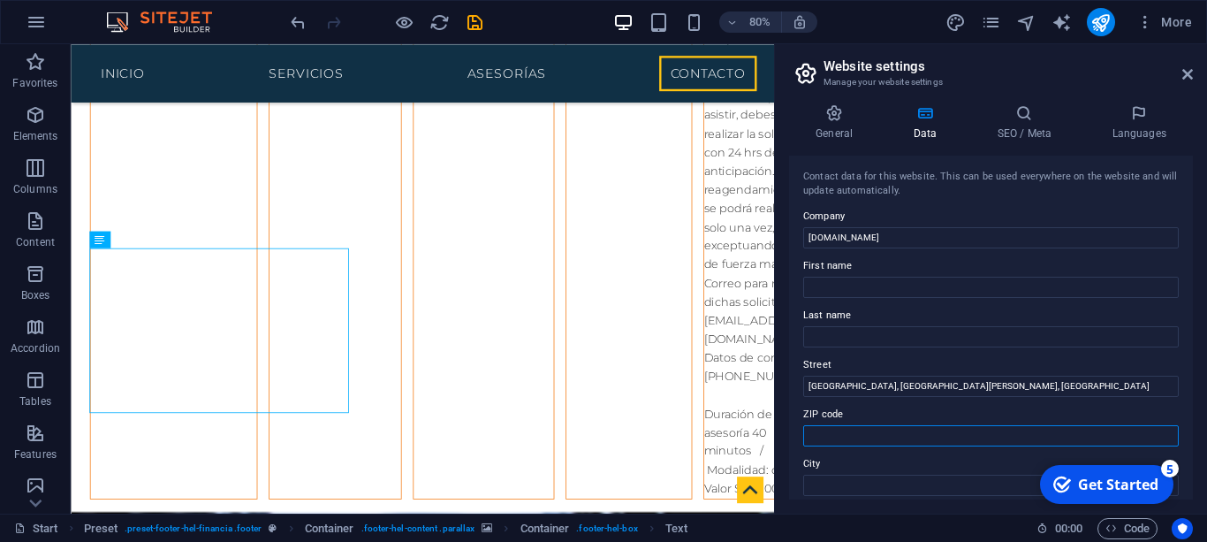
click at [890, 425] on input "ZIP code" at bounding box center [991, 435] width 376 height 21
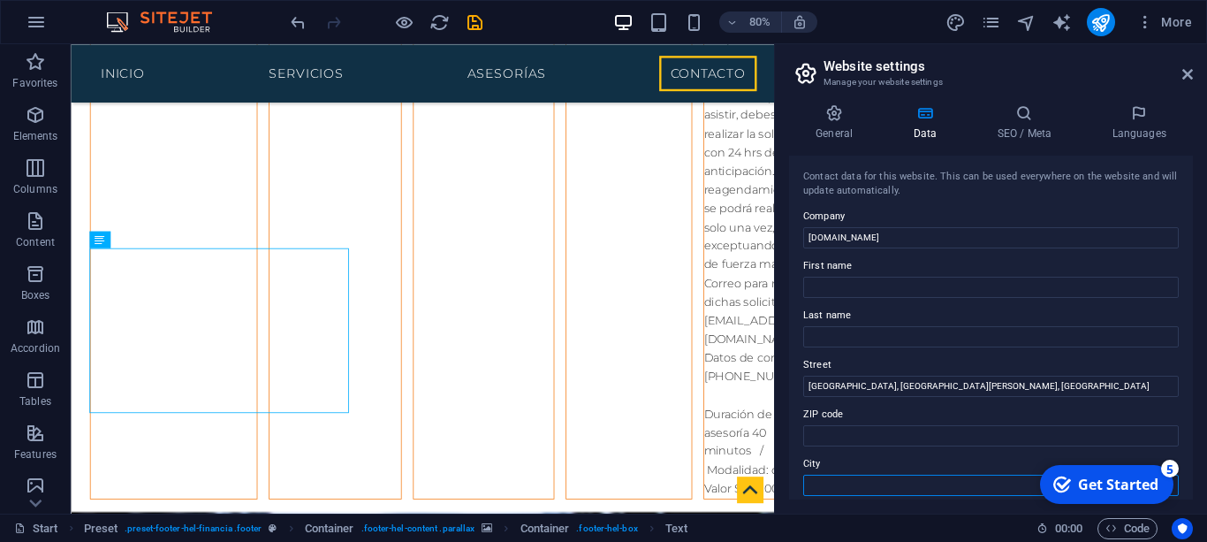
click at [838, 487] on input "City" at bounding box center [991, 485] width 376 height 21
click at [888, 356] on label "Street" at bounding box center [991, 364] width 376 height 21
click at [888, 376] on input "[GEOGRAPHIC_DATA], [GEOGRAPHIC_DATA][PERSON_NAME], [GEOGRAPHIC_DATA]" at bounding box center [991, 386] width 376 height 21
click at [886, 346] on input "Last name" at bounding box center [991, 336] width 376 height 21
click at [937, 402] on div "Contact data for this website. This can be used everywhere on the website and w…" at bounding box center [991, 328] width 404 height 344
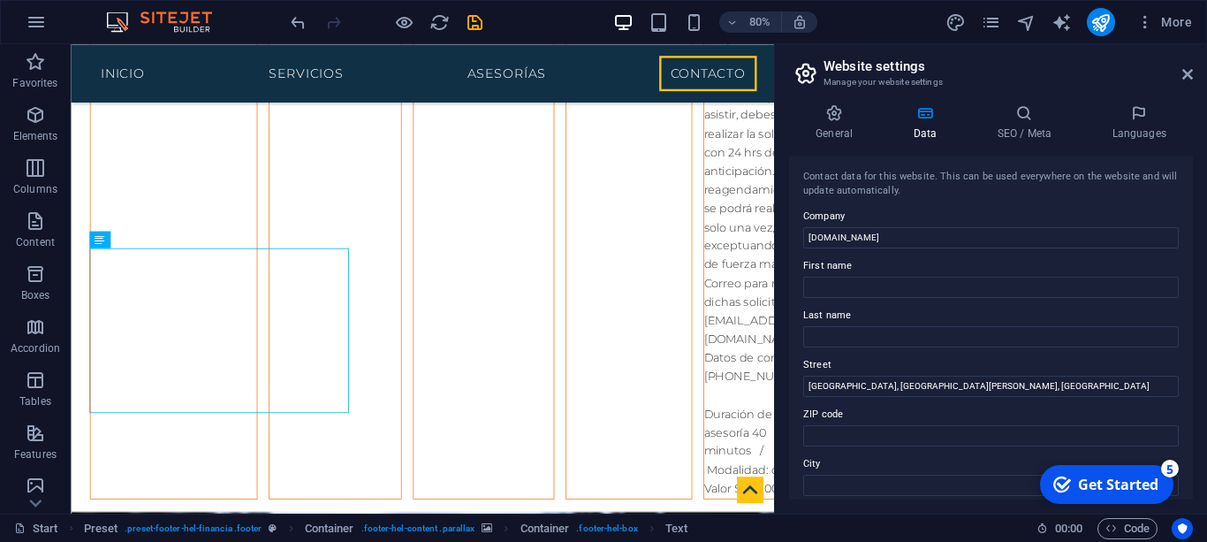
click at [925, 373] on label "Street" at bounding box center [991, 364] width 376 height 21
click at [925, 376] on input "[GEOGRAPHIC_DATA], [GEOGRAPHIC_DATA][PERSON_NAME], [GEOGRAPHIC_DATA]" at bounding box center [991, 386] width 376 height 21
click at [925, 373] on label "Street" at bounding box center [991, 364] width 376 height 21
click at [925, 376] on input "[GEOGRAPHIC_DATA], [GEOGRAPHIC_DATA][PERSON_NAME], [GEOGRAPHIC_DATA]" at bounding box center [991, 386] width 376 height 21
click at [925, 383] on input "[GEOGRAPHIC_DATA], [GEOGRAPHIC_DATA][PERSON_NAME], [GEOGRAPHIC_DATA]" at bounding box center [991, 386] width 376 height 21
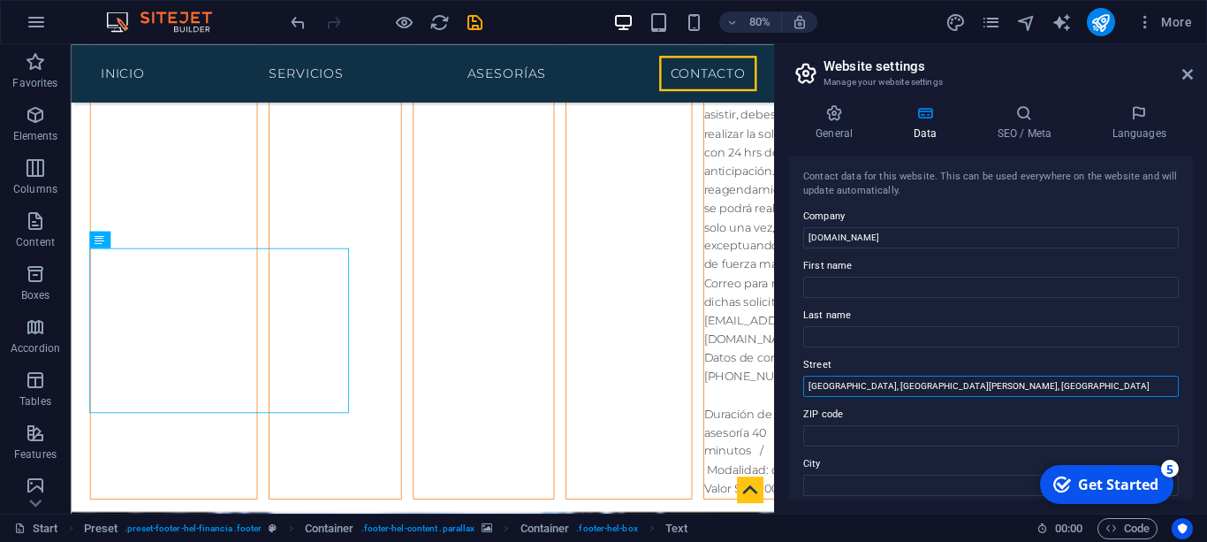
click at [925, 383] on input "[GEOGRAPHIC_DATA], [GEOGRAPHIC_DATA][PERSON_NAME], [GEOGRAPHIC_DATA]" at bounding box center [991, 386] width 376 height 21
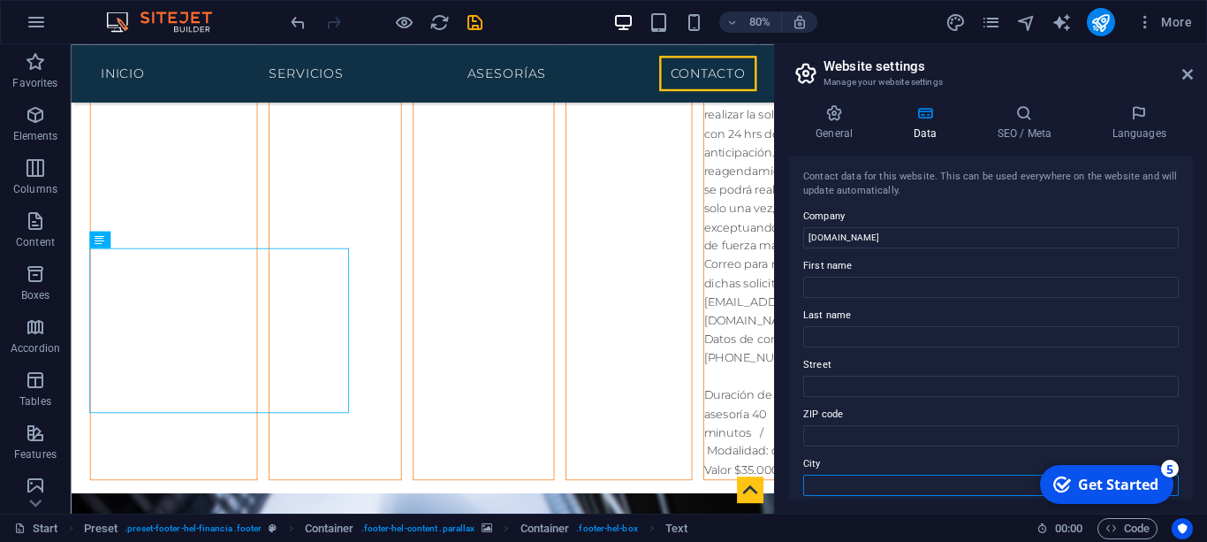
click at [875, 493] on input "City" at bounding box center [991, 485] width 376 height 21
paste input "[GEOGRAPHIC_DATA], [GEOGRAPHIC_DATA][PERSON_NAME], [GEOGRAPHIC_DATA]"
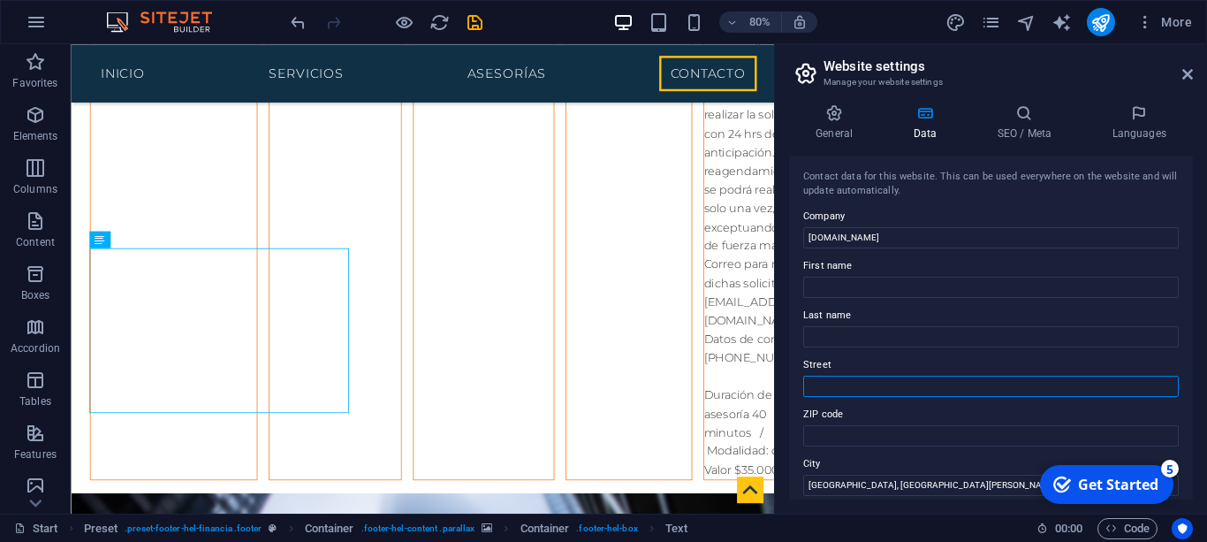
click at [860, 383] on input "Street" at bounding box center [991, 386] width 376 height 21
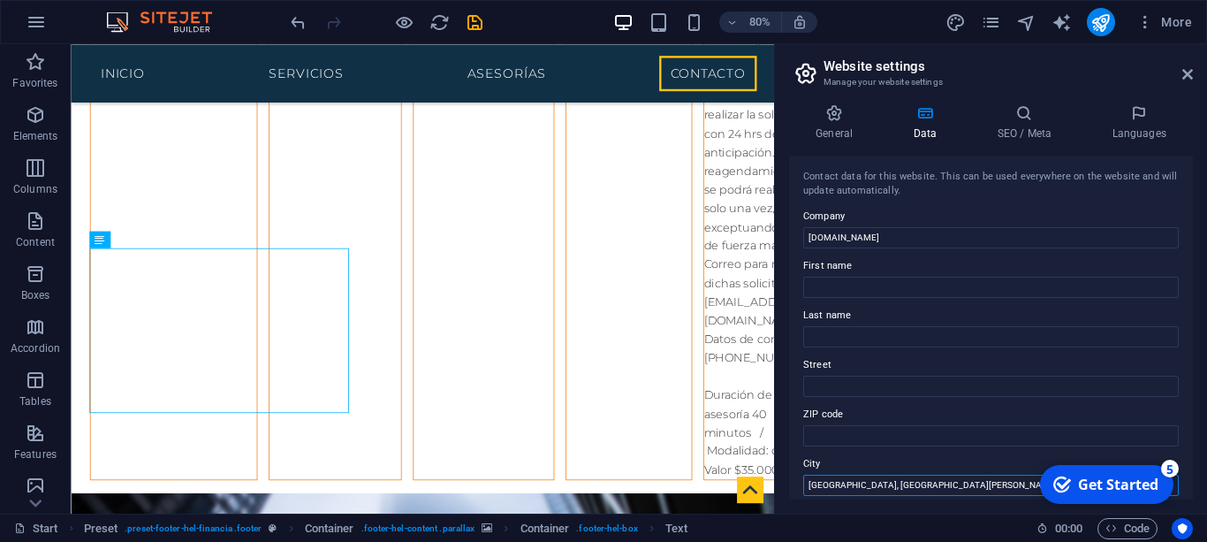
click at [824, 483] on input "[GEOGRAPHIC_DATA], [GEOGRAPHIC_DATA][PERSON_NAME], [GEOGRAPHIC_DATA]" at bounding box center [991, 485] width 376 height 21
type input "Región del Maule, Chile"
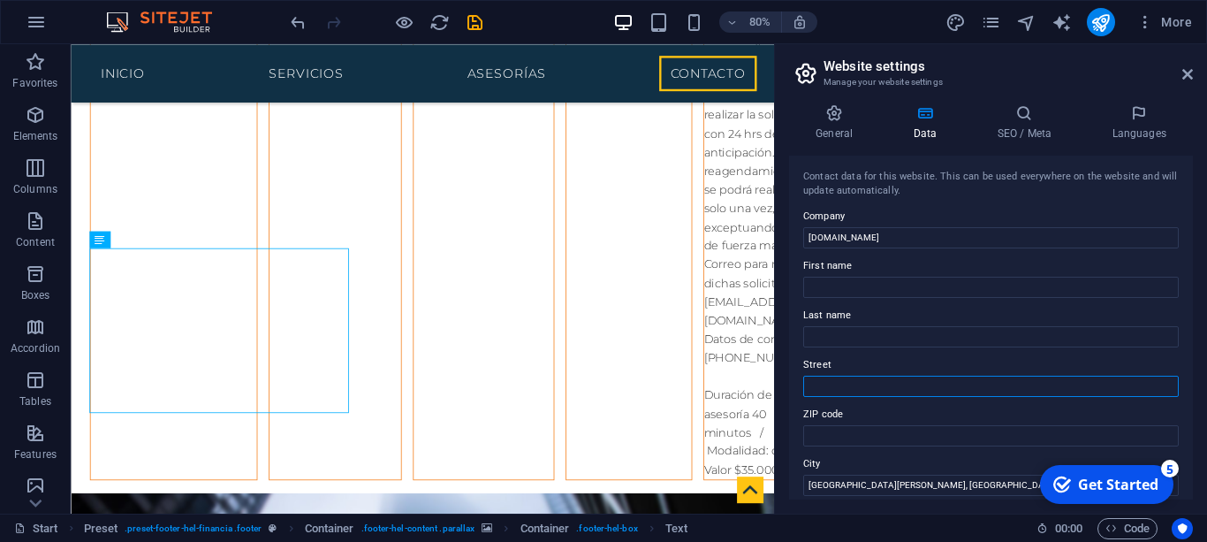
click at [836, 377] on input "Street" at bounding box center [991, 386] width 376 height 21
paste input "Talca"
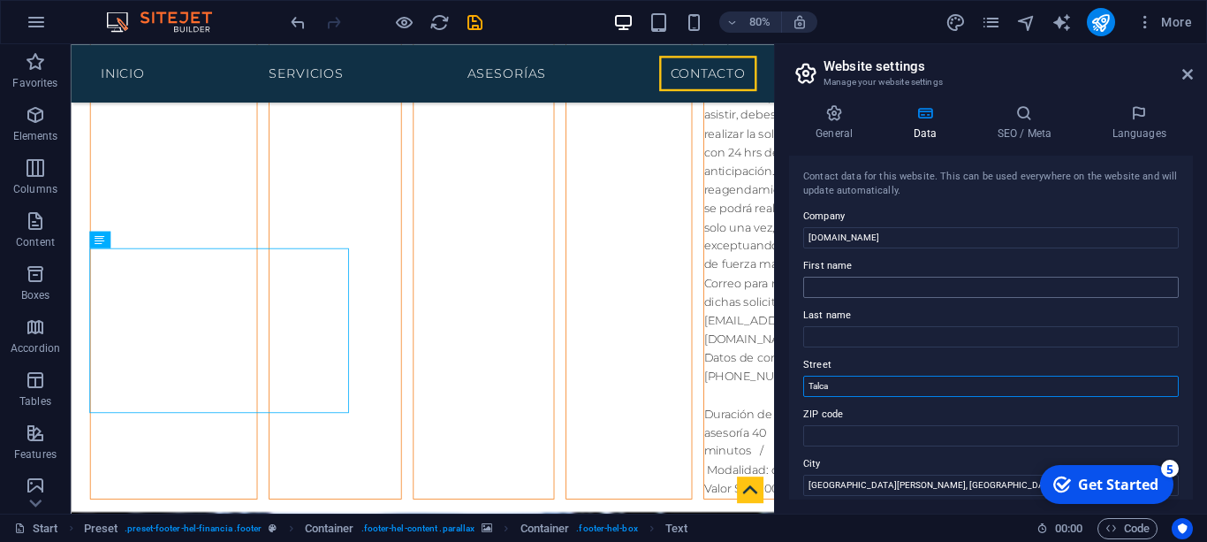
type input "Talca"
click at [857, 278] on input "First name" at bounding box center [991, 287] width 376 height 21
click at [852, 328] on input "Last name" at bounding box center [991, 336] width 376 height 21
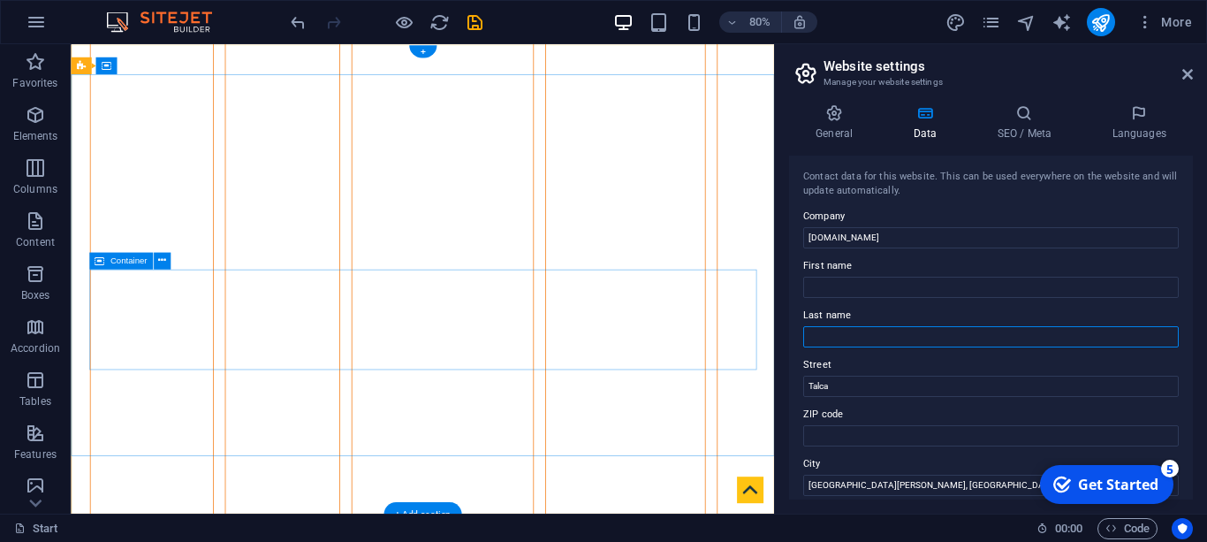
scroll to position [0, 0]
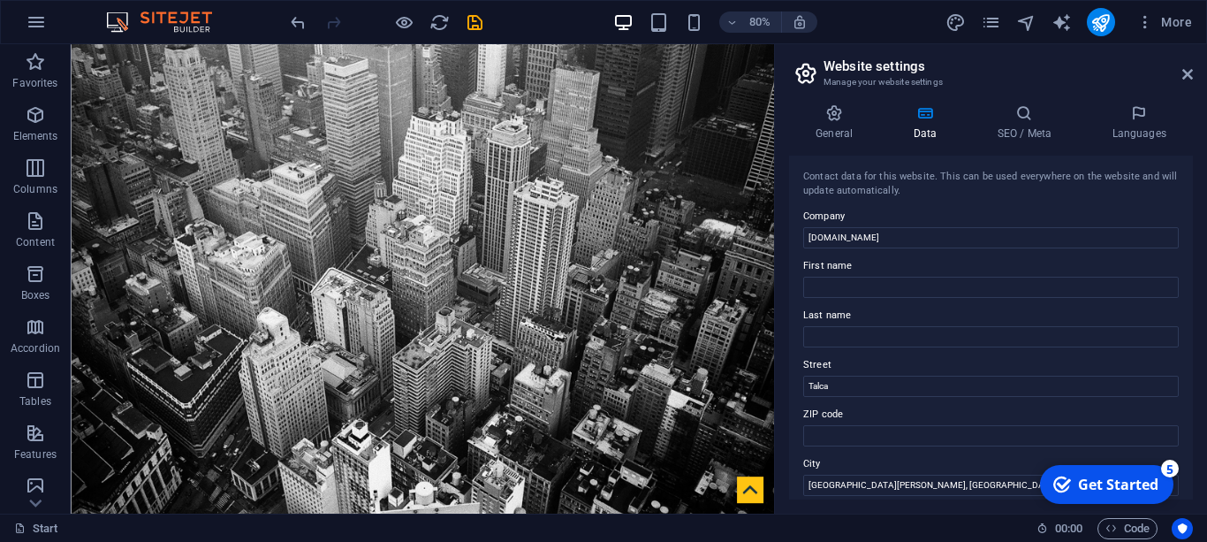
click at [921, 267] on label "First name" at bounding box center [991, 265] width 376 height 21
click at [921, 277] on input "First name" at bounding box center [991, 287] width 376 height 21
click at [910, 280] on input "First name" at bounding box center [991, 287] width 376 height 21
click at [834, 99] on div "General Data SEO / Meta Languages Website name negociosincaos.cl Logo Drag file…" at bounding box center [991, 301] width 432 height 423
click at [837, 118] on icon at bounding box center [834, 113] width 90 height 18
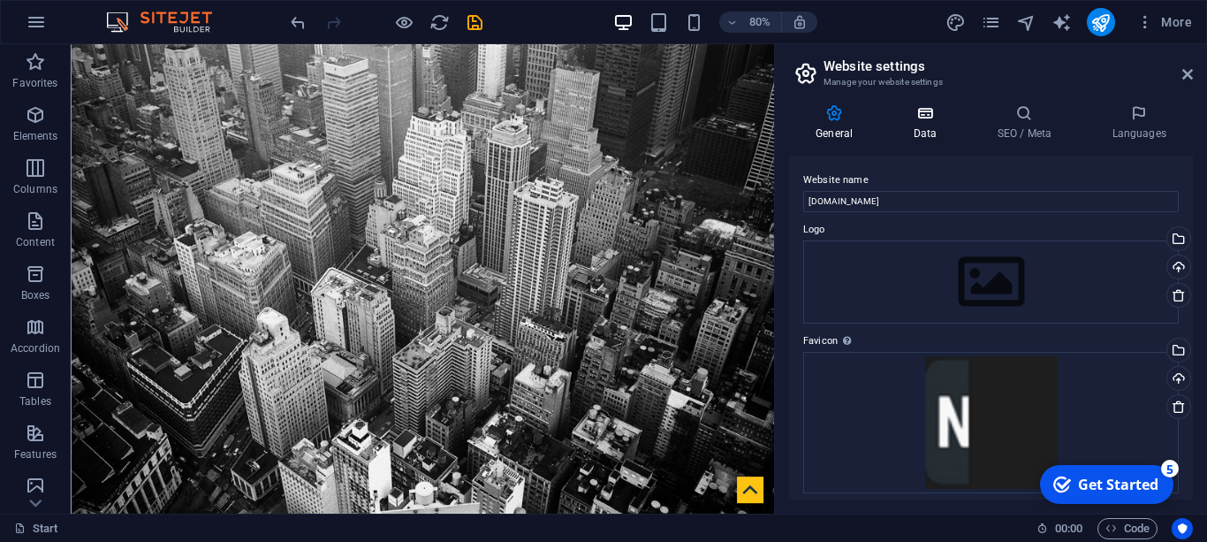
click at [925, 129] on h4 "Data" at bounding box center [929, 122] width 84 height 37
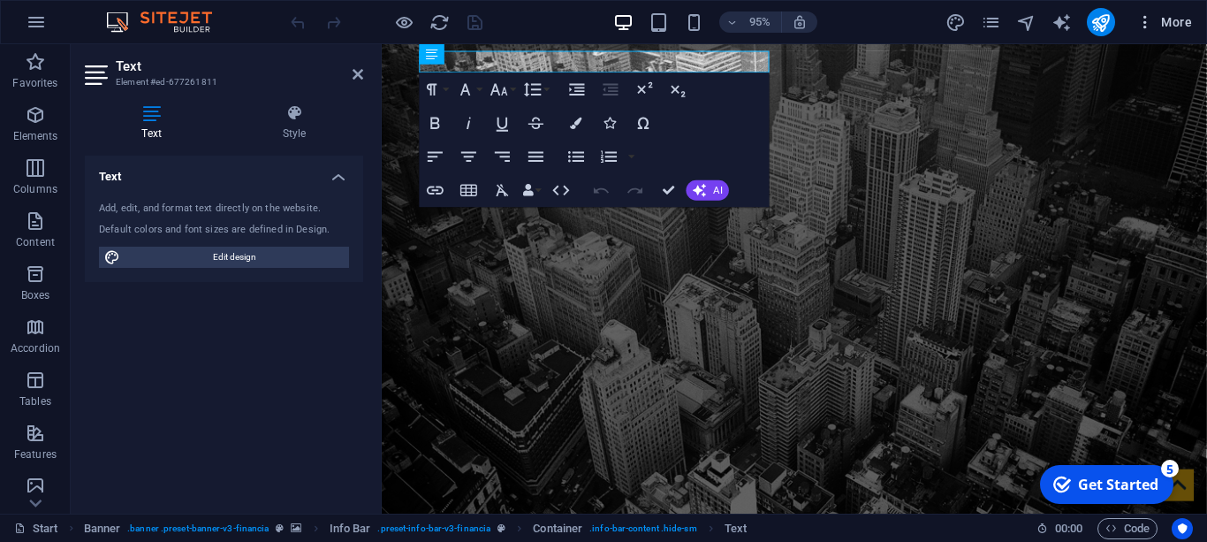
click at [1138, 28] on icon "button" at bounding box center [1146, 22] width 18 height 18
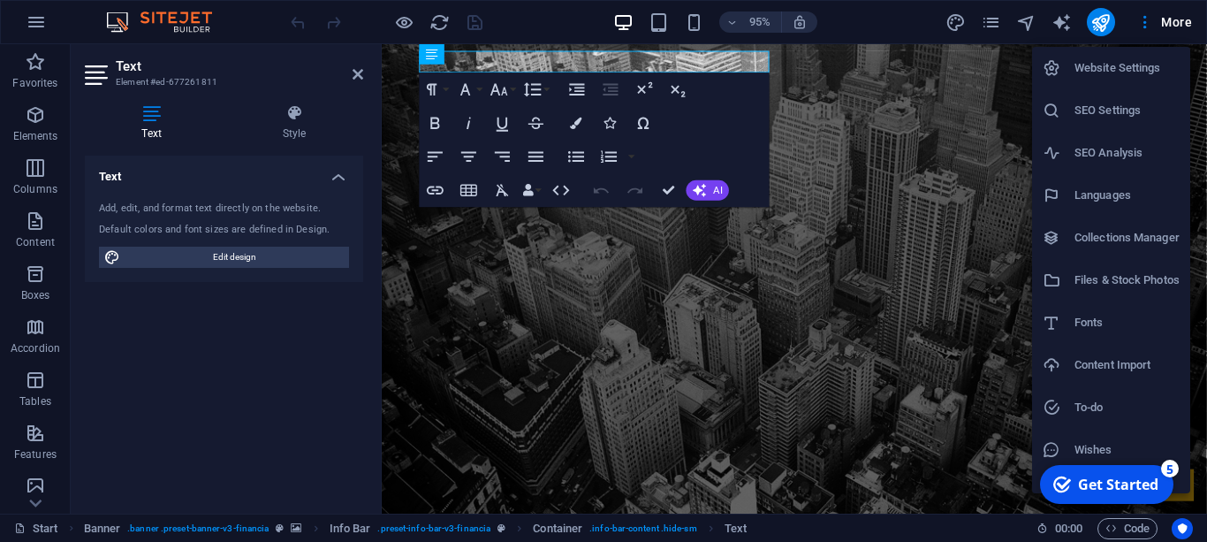
click at [583, 54] on div at bounding box center [603, 271] width 1207 height 542
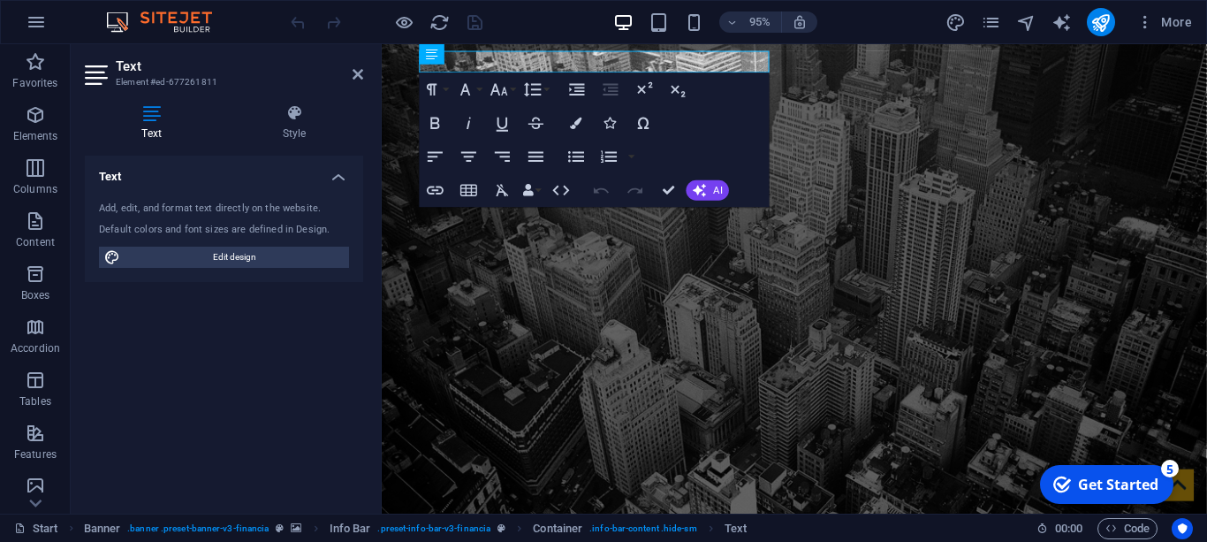
click at [583, 54] on div "Website Settings SEO Settings SEO Analysis Languages Collections Manager Files …" at bounding box center [603, 276] width 1207 height 531
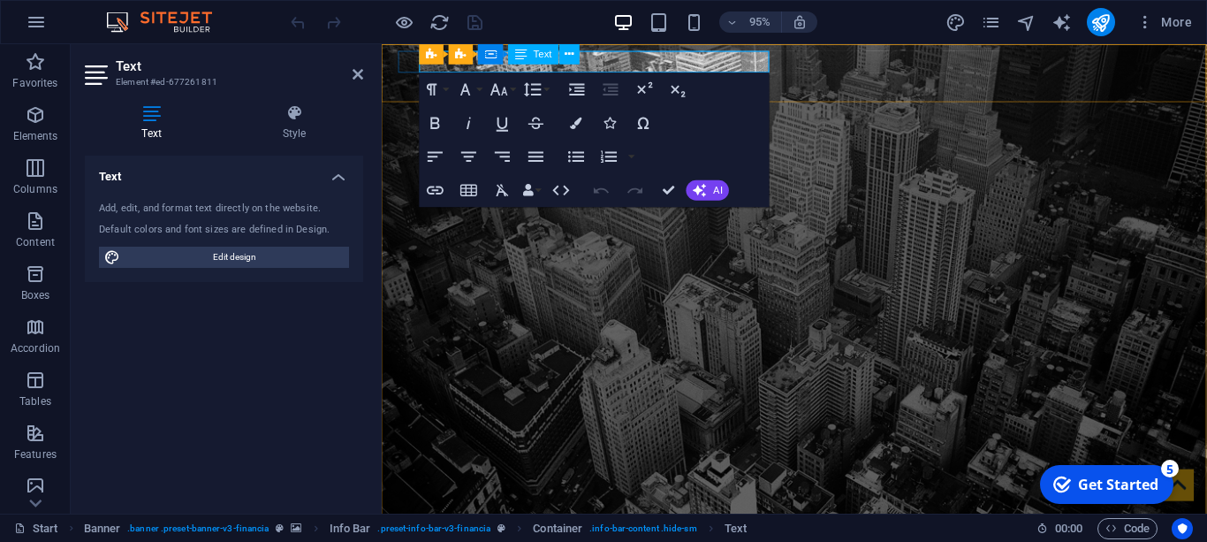
click at [583, 54] on div "Banner Info Bar Container Text" at bounding box center [505, 54] width 171 height 21
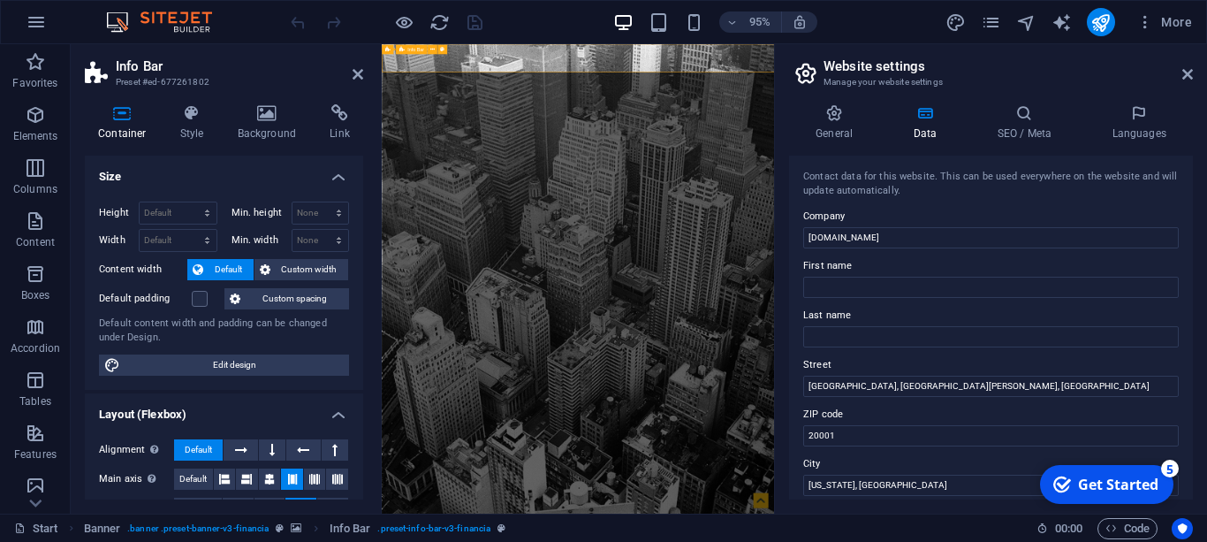
click at [831, 384] on input "Talca, Región del Maule, Chile" at bounding box center [991, 386] width 376 height 21
drag, startPoint x: 833, startPoint y: 385, endPoint x: 1052, endPoint y: 382, distance: 219.2
click at [1052, 382] on input "Talca, Región del Maule, Chile" at bounding box center [991, 386] width 376 height 21
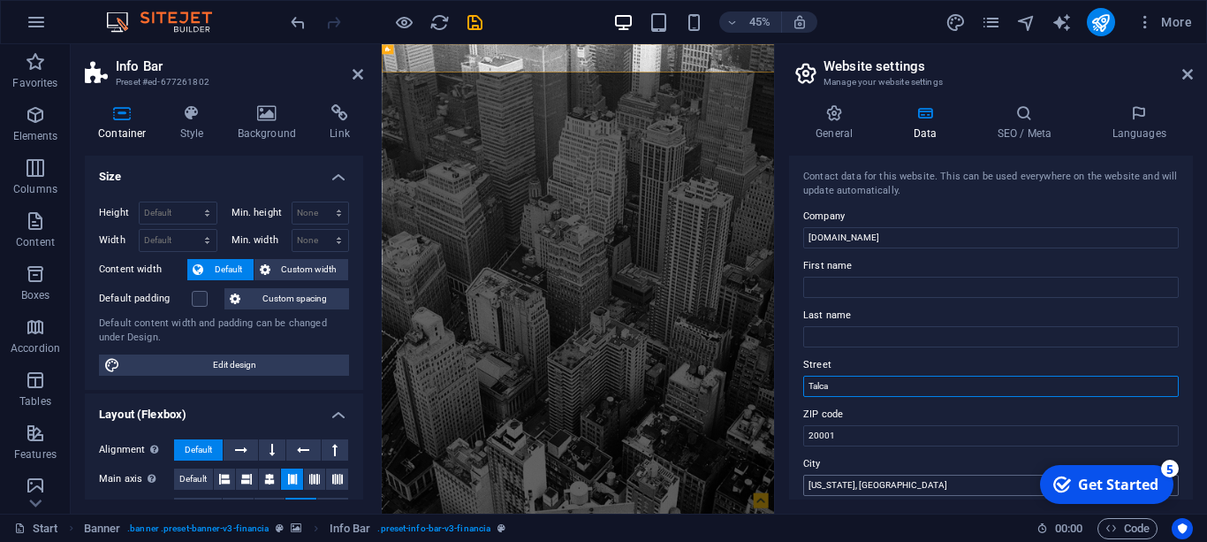
type input "Talca"
click at [913, 476] on input "Washington, DC" at bounding box center [991, 485] width 376 height 21
type input "[GEOGRAPHIC_DATA][PERSON_NAME]"
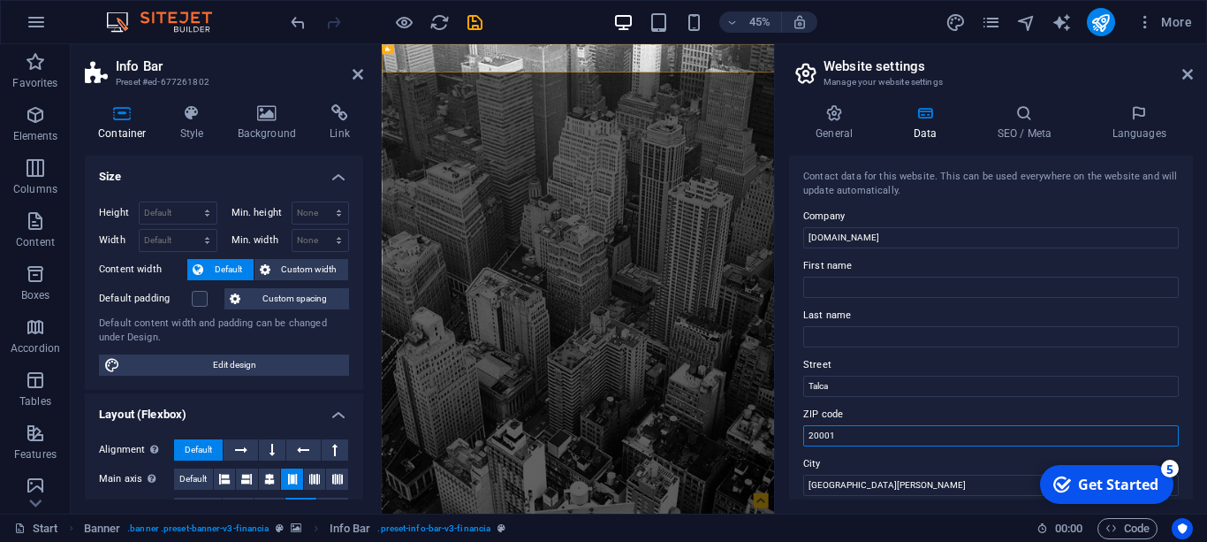
click at [826, 440] on input "20001" at bounding box center [991, 435] width 376 height 21
type input "[GEOGRAPHIC_DATA]"
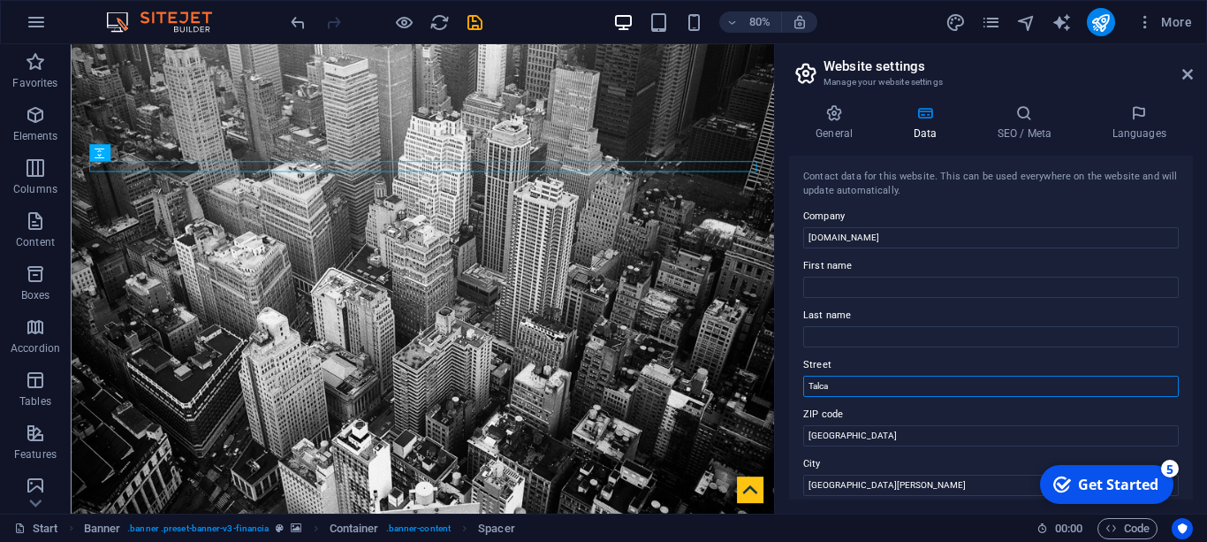
click at [844, 393] on input "Talca" at bounding box center [991, 386] width 376 height 21
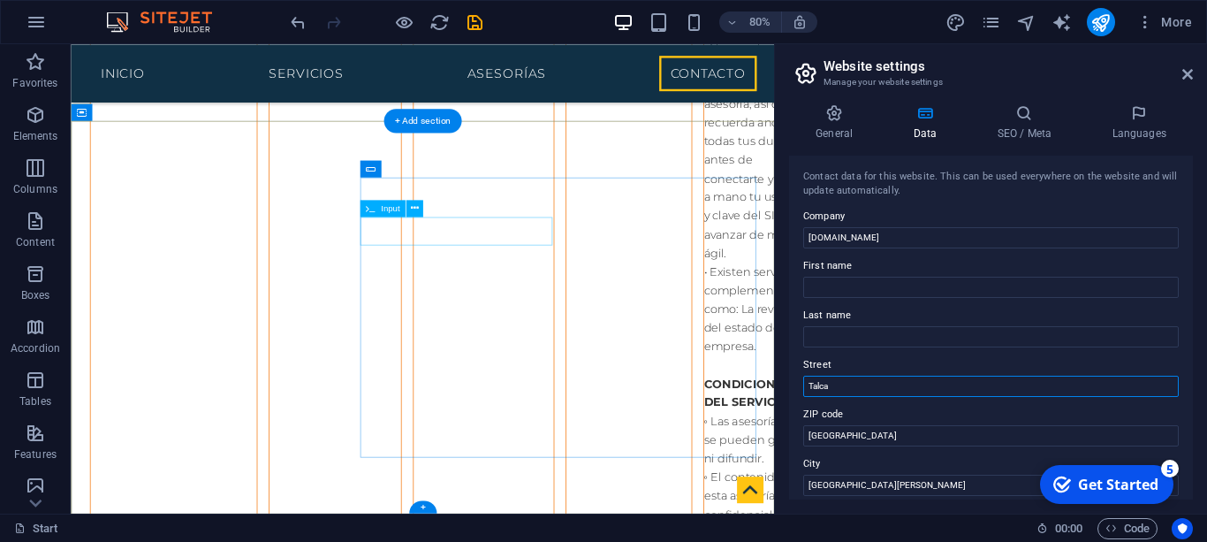
scroll to position [7976, 0]
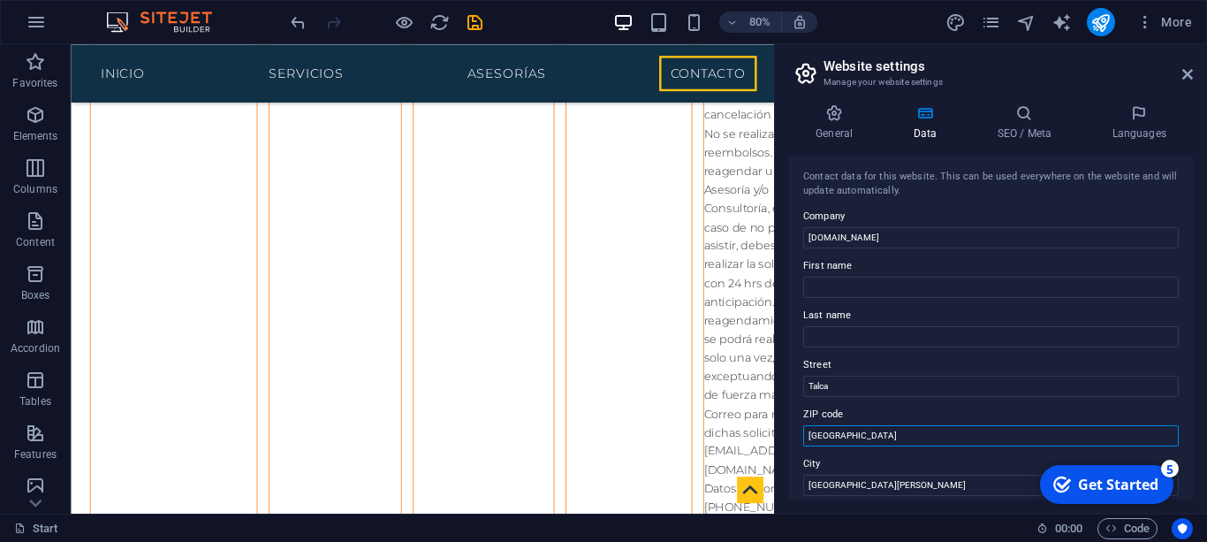
click at [810, 435] on input "[GEOGRAPHIC_DATA]" at bounding box center [991, 435] width 376 height 21
click at [1116, 23] on div "More" at bounding box center [1073, 22] width 254 height 28
click at [1186, 80] on icon at bounding box center [1188, 74] width 11 height 14
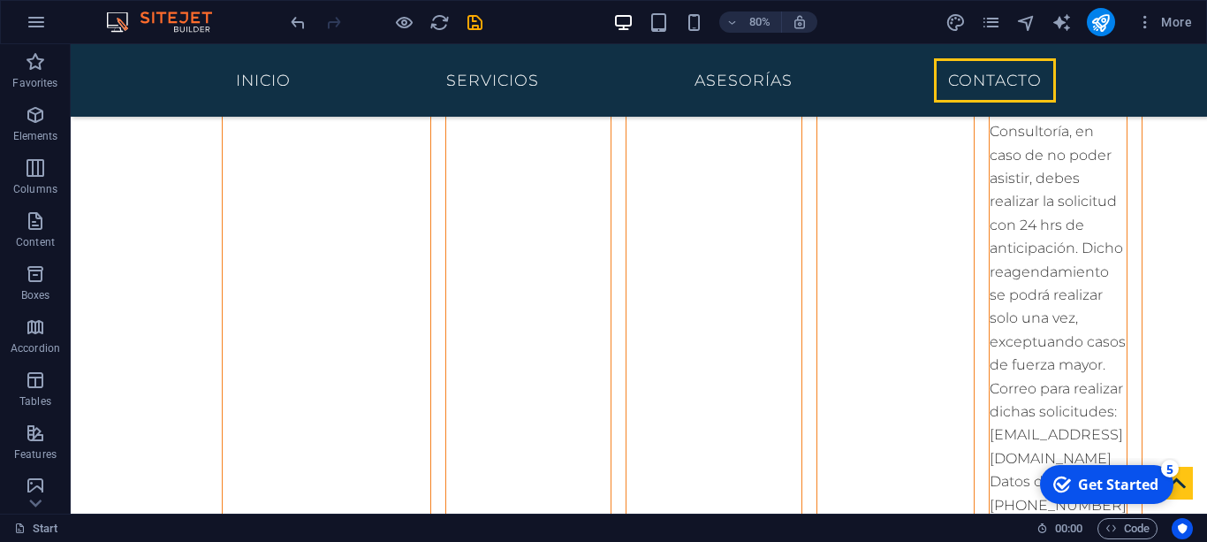
scroll to position [7858, 0]
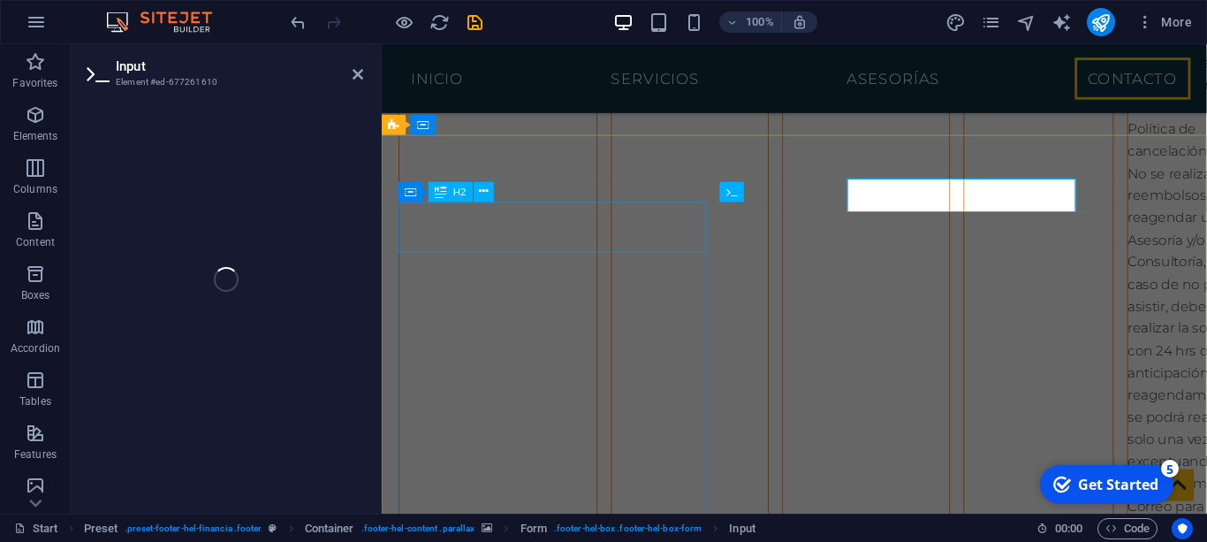
scroll to position [7883, 0]
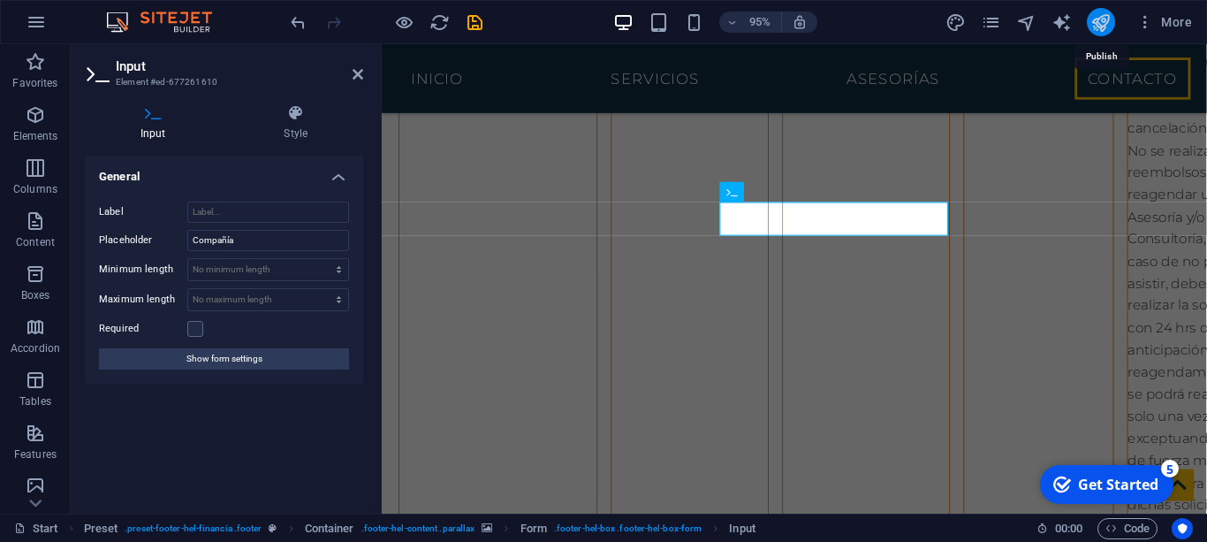
click at [1107, 27] on icon "publish" at bounding box center [1101, 22] width 20 height 20
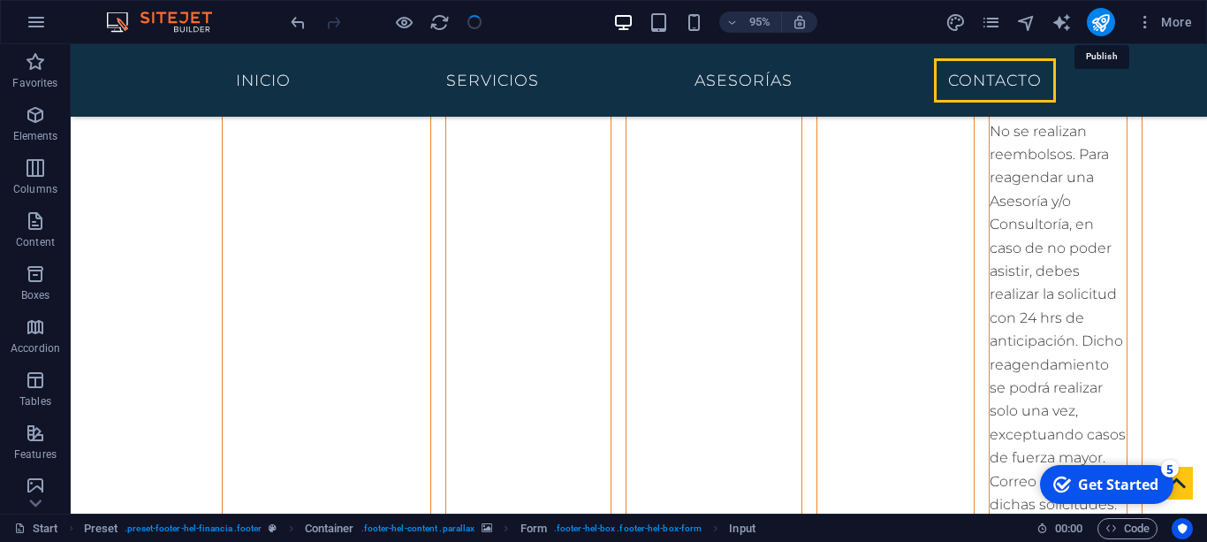
scroll to position [7858, 0]
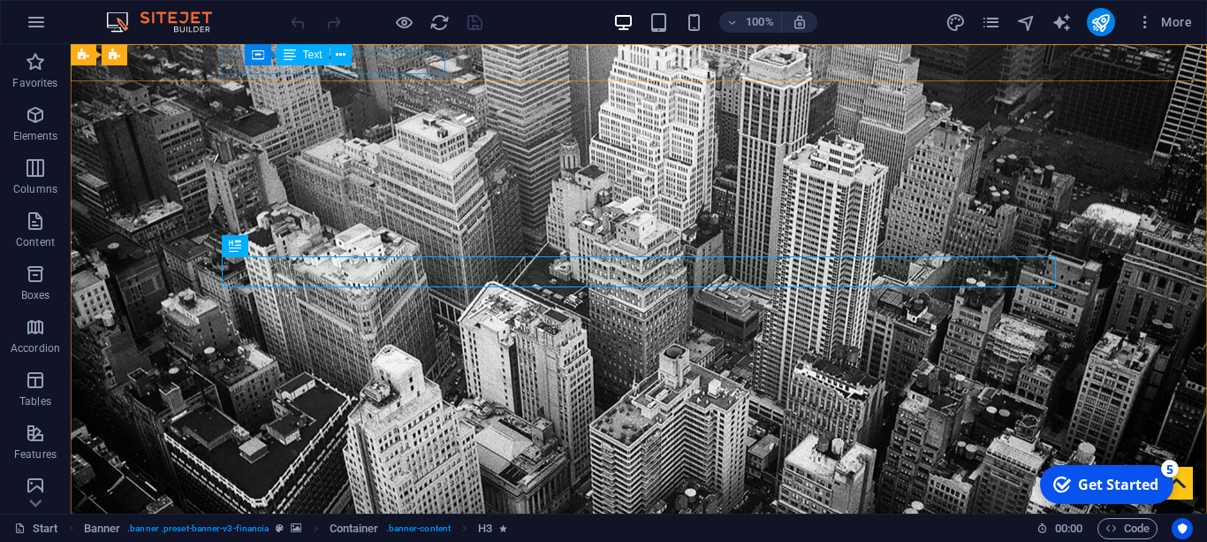
click at [282, 65] on div "Container Text" at bounding box center [304, 55] width 118 height 22
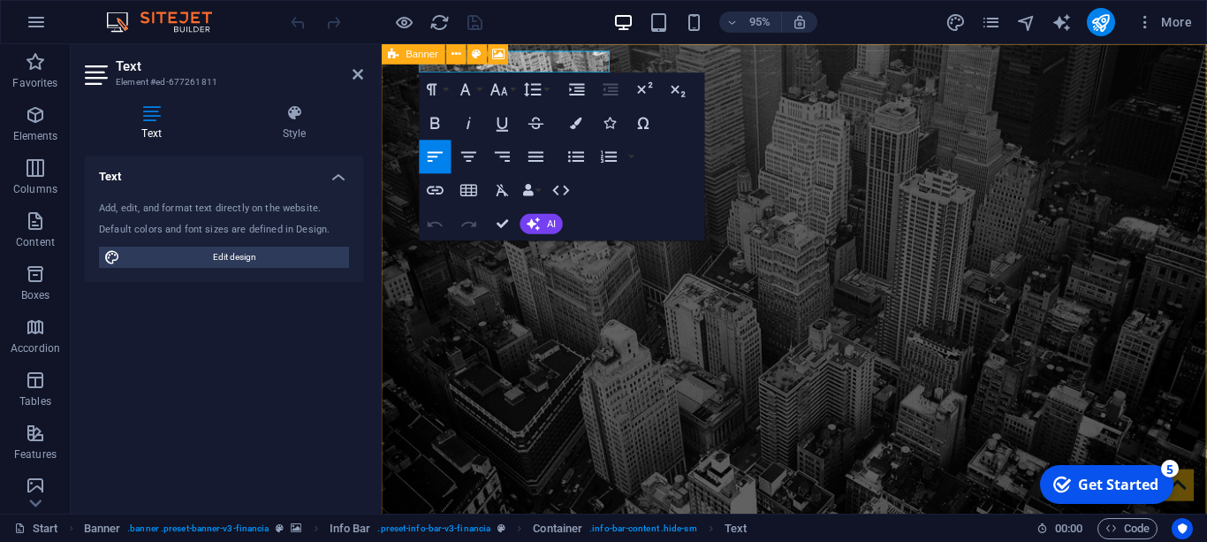
click at [461, 65] on div "Banner" at bounding box center [451, 54] width 138 height 21
click at [466, 72] on div "Paragraph Format Normal Heading 1 Heading 2 Heading 3 Heading 4 Heading 5 Headi…" at bounding box center [563, 156] width 286 height 168
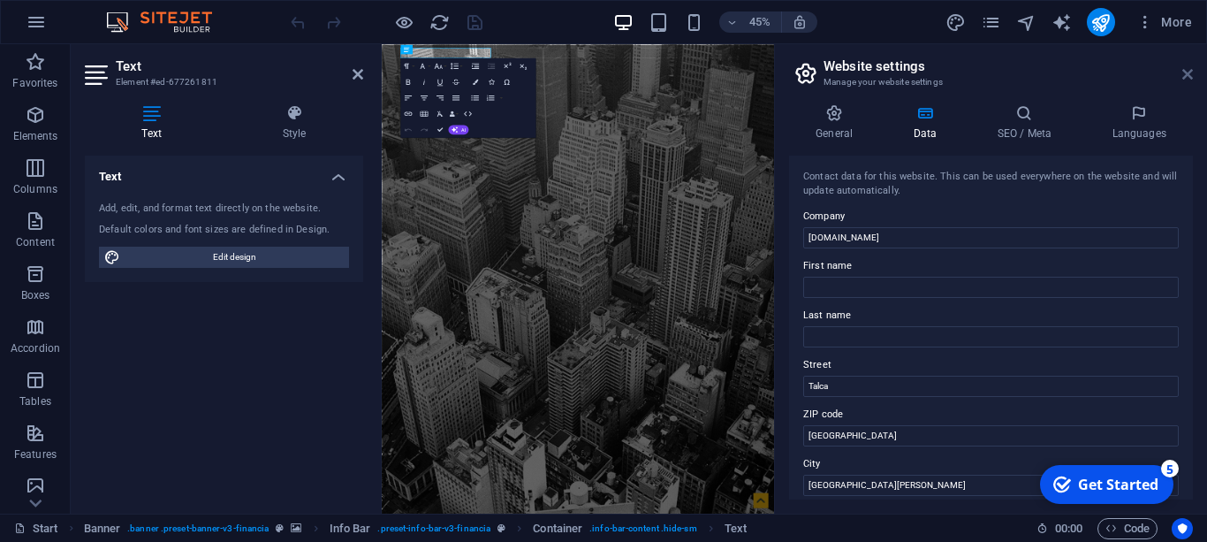
click at [1192, 72] on icon at bounding box center [1188, 74] width 11 height 14
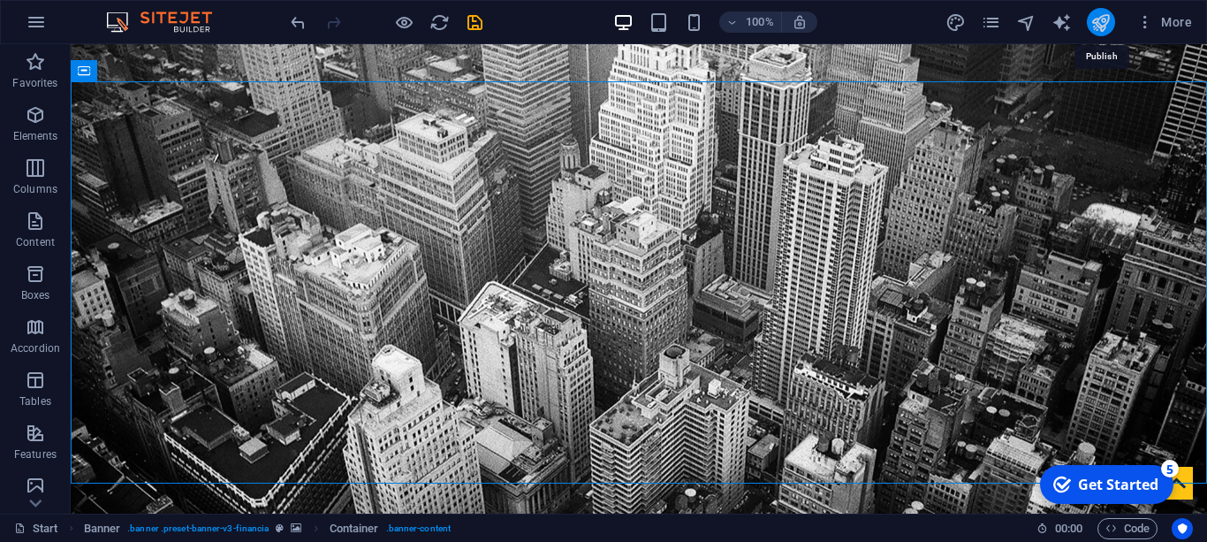
click at [1099, 22] on icon "publish" at bounding box center [1101, 22] width 20 height 20
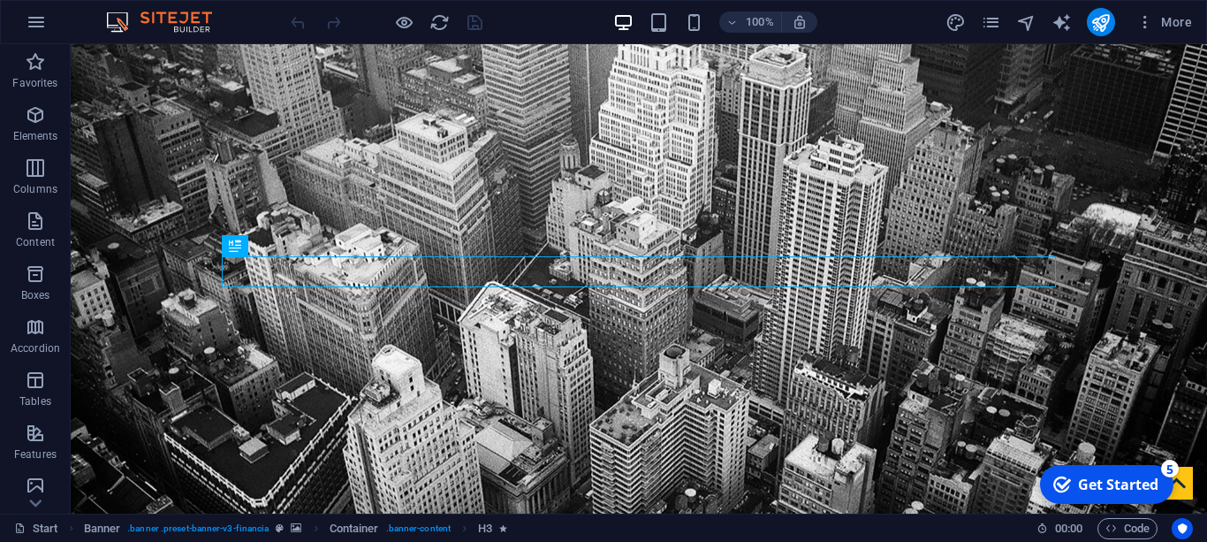
click at [1170, 40] on div "100% More" at bounding box center [604, 22] width 1206 height 42
click at [1167, 30] on span "More" at bounding box center [1165, 22] width 56 height 18
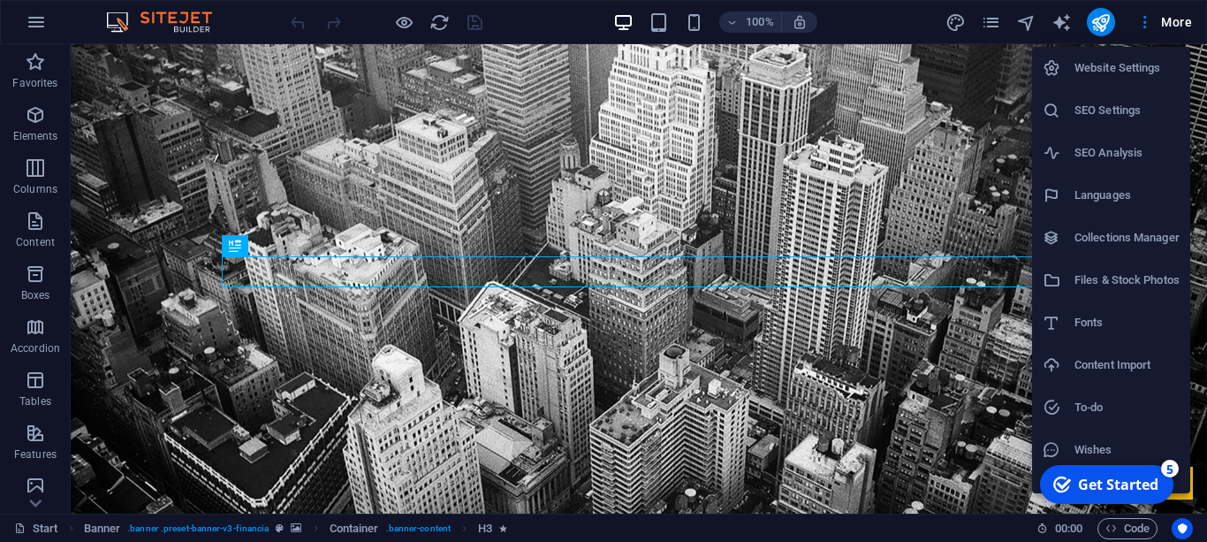
click at [1099, 111] on h6 "SEO Settings" at bounding box center [1127, 110] width 105 height 21
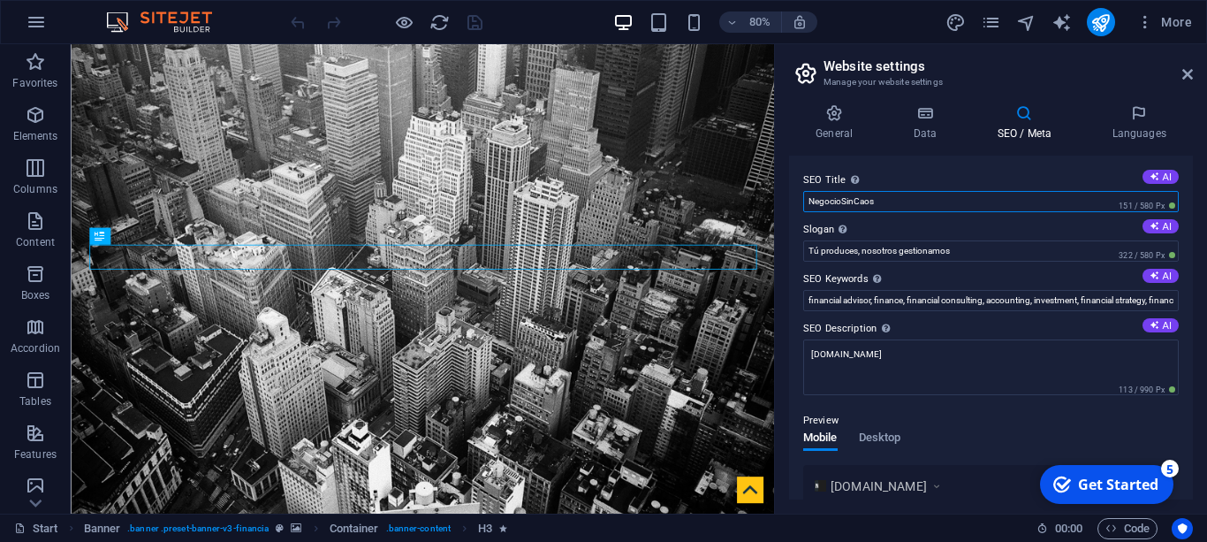
click at [990, 195] on input "NegocioSinCaos" at bounding box center [991, 201] width 376 height 21
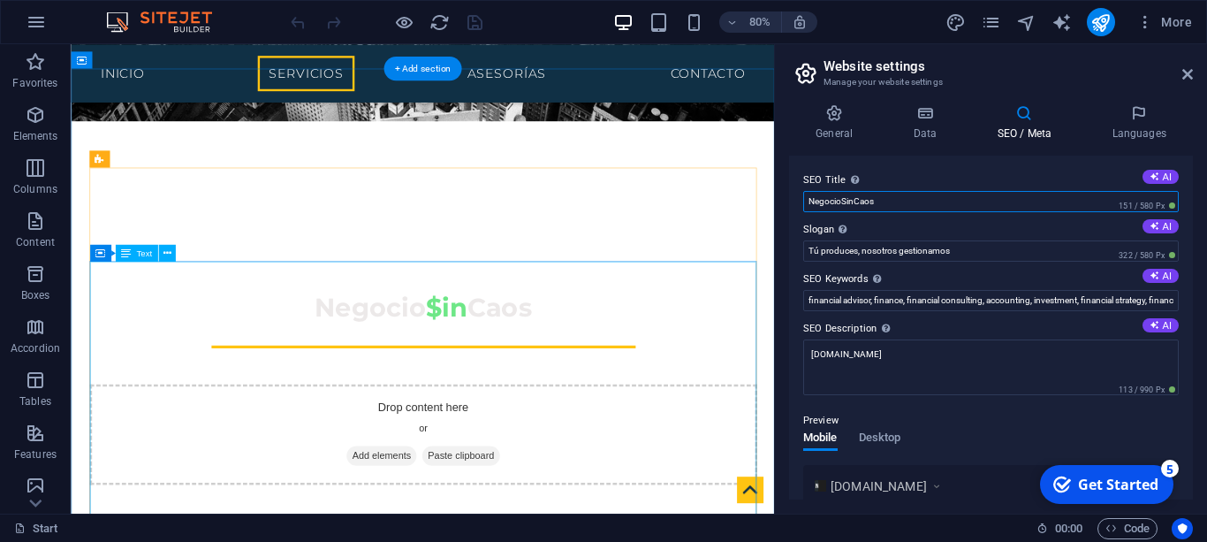
scroll to position [610, 0]
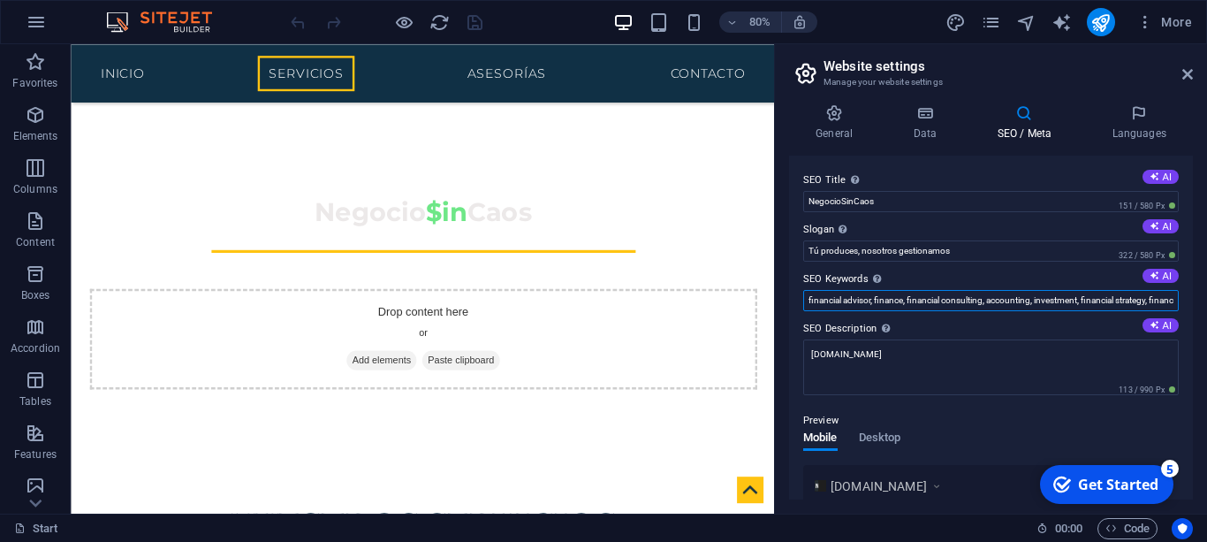
click at [834, 306] on input "financial advisor, finance, financial consulting, accounting, investment, finan…" at bounding box center [991, 300] width 376 height 21
click at [945, 306] on input "servicios de contabilidad, asesoria contable, negocio sin caos," at bounding box center [991, 300] width 376 height 21
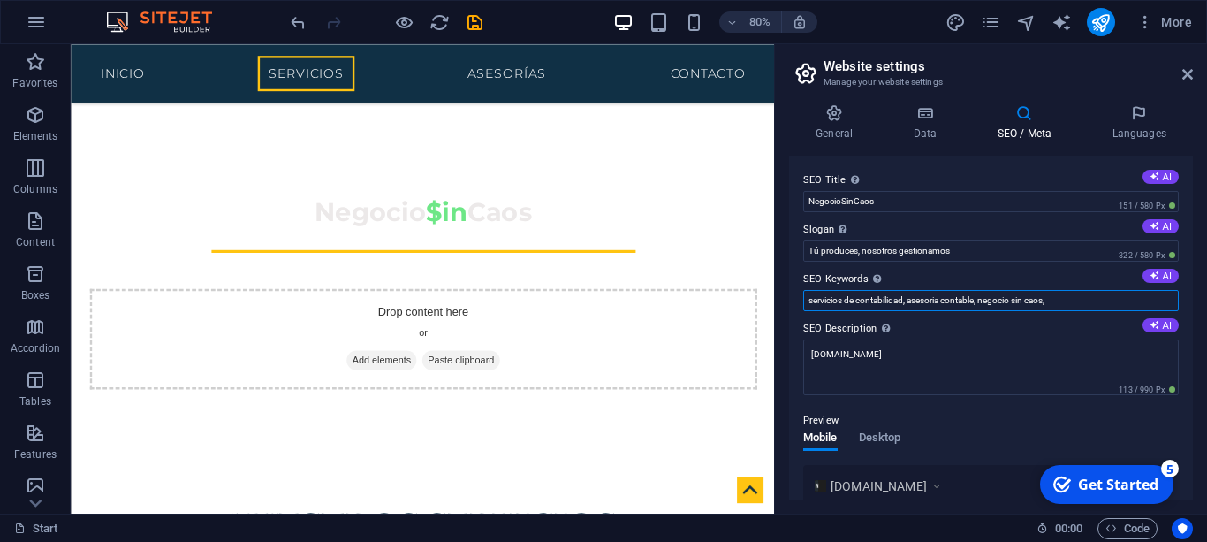
click at [945, 306] on input "servicios de contabilidad, asesoria contable, negocio sin caos," at bounding box center [991, 300] width 376 height 21
click at [855, 296] on input "servicios de contabilidad, asesoria contable, negocio sin caos," at bounding box center [991, 300] width 376 height 21
paste input "[PERSON_NAME] asesoría contable Chile servicios contables Talca [PERSON_NAME] p…"
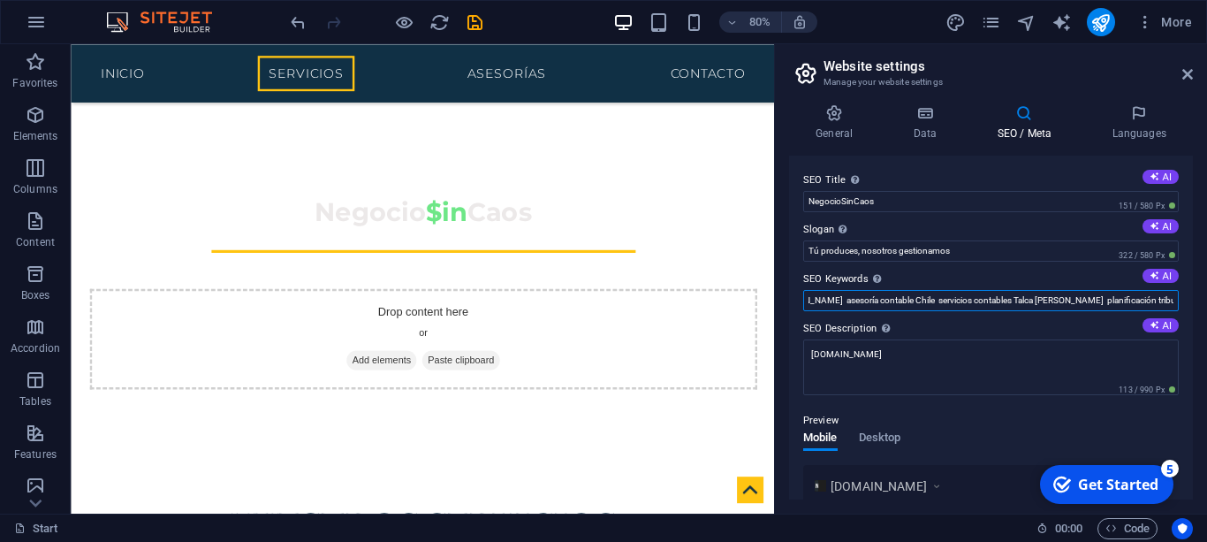
scroll to position [0, 0]
click at [972, 306] on input "[PERSON_NAME], asesoría contable Chile servicios contables Talca [PERSON_NAME] …" at bounding box center [991, 300] width 376 height 21
click at [1083, 300] on input "[PERSON_NAME], asesoría contable Chile, servicios contables Talca [PERSON_NAME]…" at bounding box center [991, 300] width 376 height 21
click at [1103, 302] on input "[PERSON_NAME], asesoría contable Chile, servicios contables Talca [PERSON_NAME]…" at bounding box center [991, 300] width 376 height 21
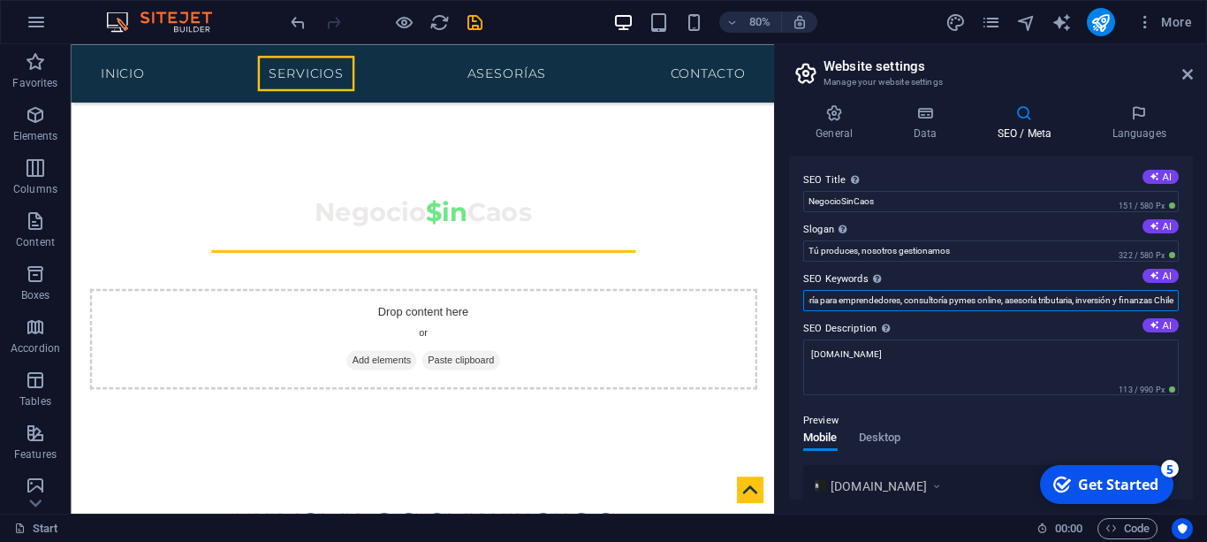
type input "[PERSON_NAME], asesoría contable Chile, servicios contables Talca, planificació…"
click at [947, 203] on input "NegocioSinCaos" at bounding box center [991, 201] width 376 height 21
paste input "[PERSON_NAME] | Asesoría Contable y Tributaria en [GEOGRAPHIC_DATA]"
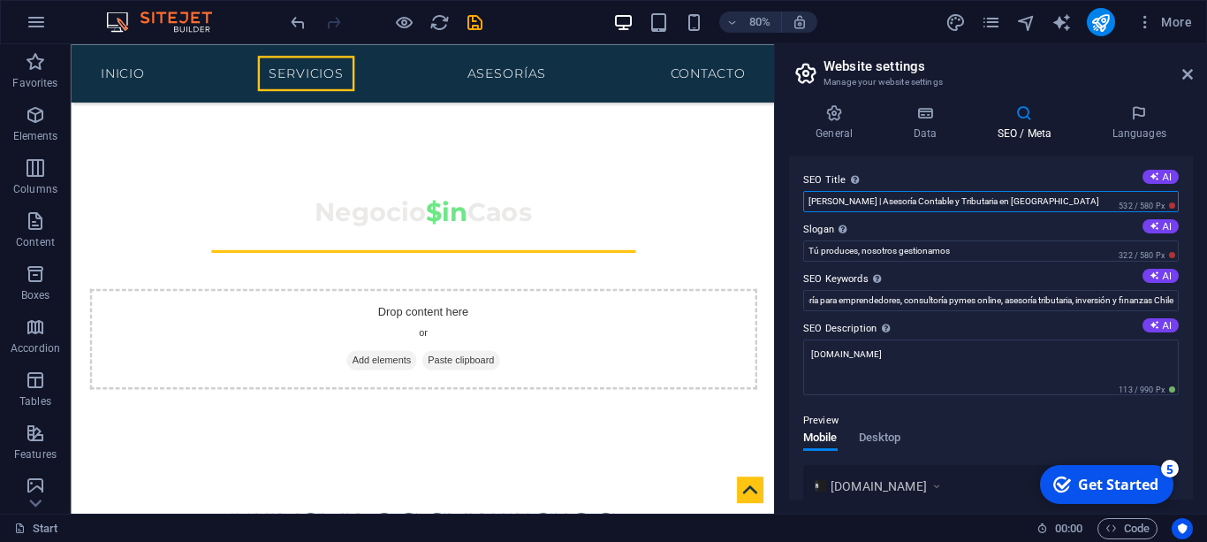
type input "[PERSON_NAME] | Asesoría Contable y Tributaria en [GEOGRAPHIC_DATA]"
click at [874, 344] on textarea "[DOMAIN_NAME]" at bounding box center [991, 373] width 376 height 69
paste textarea "[PERSON_NAME] ofrece asesoría contable, tributaria y de negocios en [GEOGRAPHIC…"
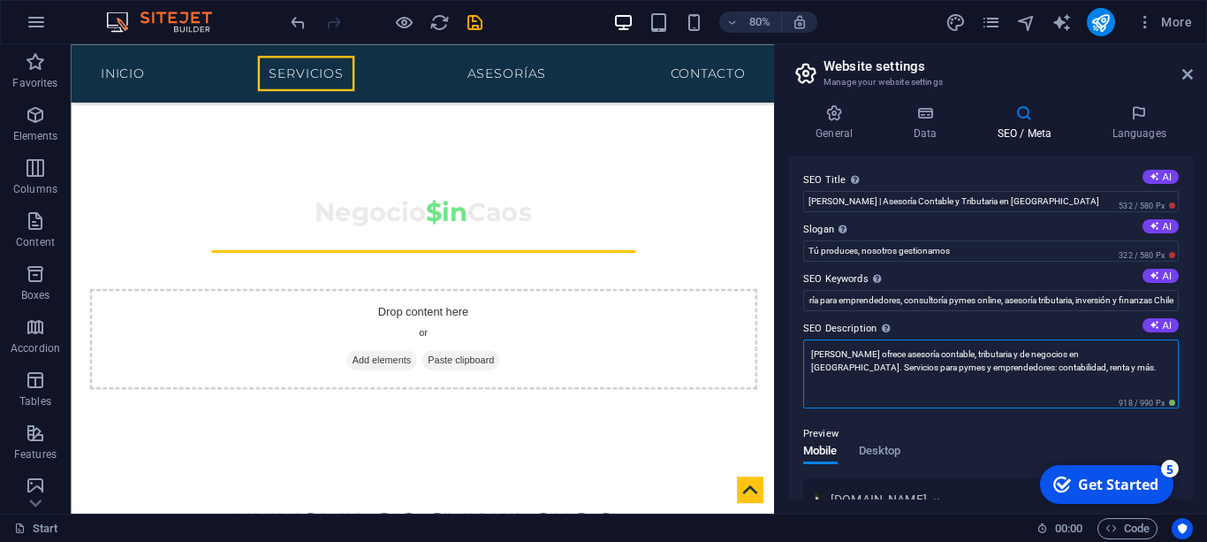
type textarea "[PERSON_NAME] ofrece asesoría contable, tributaria y de negocios en [GEOGRAPHIC…"
click at [971, 400] on textarea "[PERSON_NAME] ofrece asesoría contable, tributaria y de negocios en [GEOGRAPHIC…" at bounding box center [991, 373] width 376 height 69
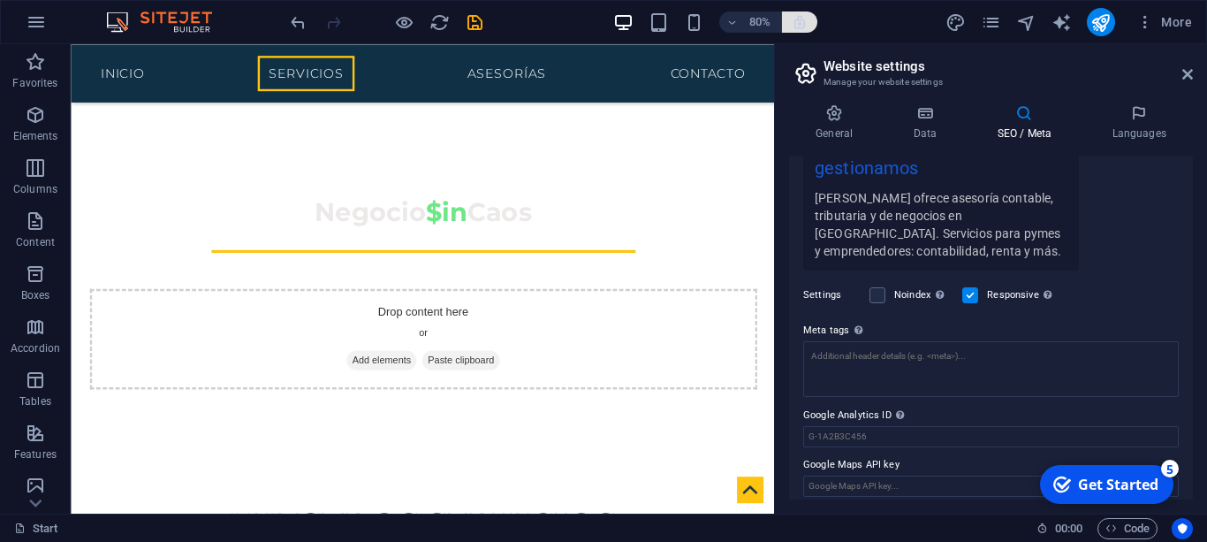
scroll to position [434, 0]
